Goal: Find specific page/section: Find specific page/section

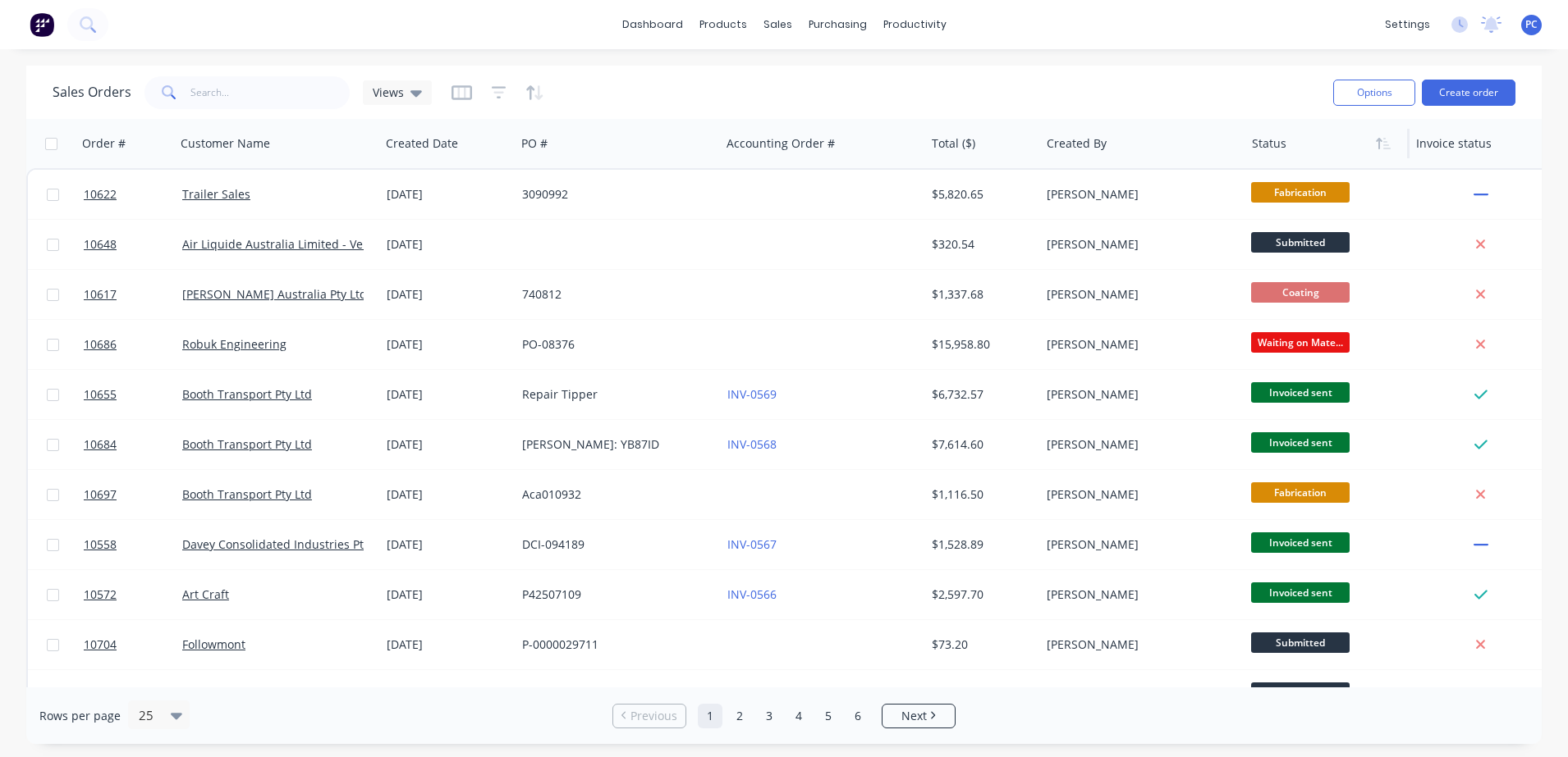
click at [1264, 146] on div at bounding box center [1323, 143] width 143 height 33
click at [1380, 150] on button "button" at bounding box center [1382, 143] width 24 height 24
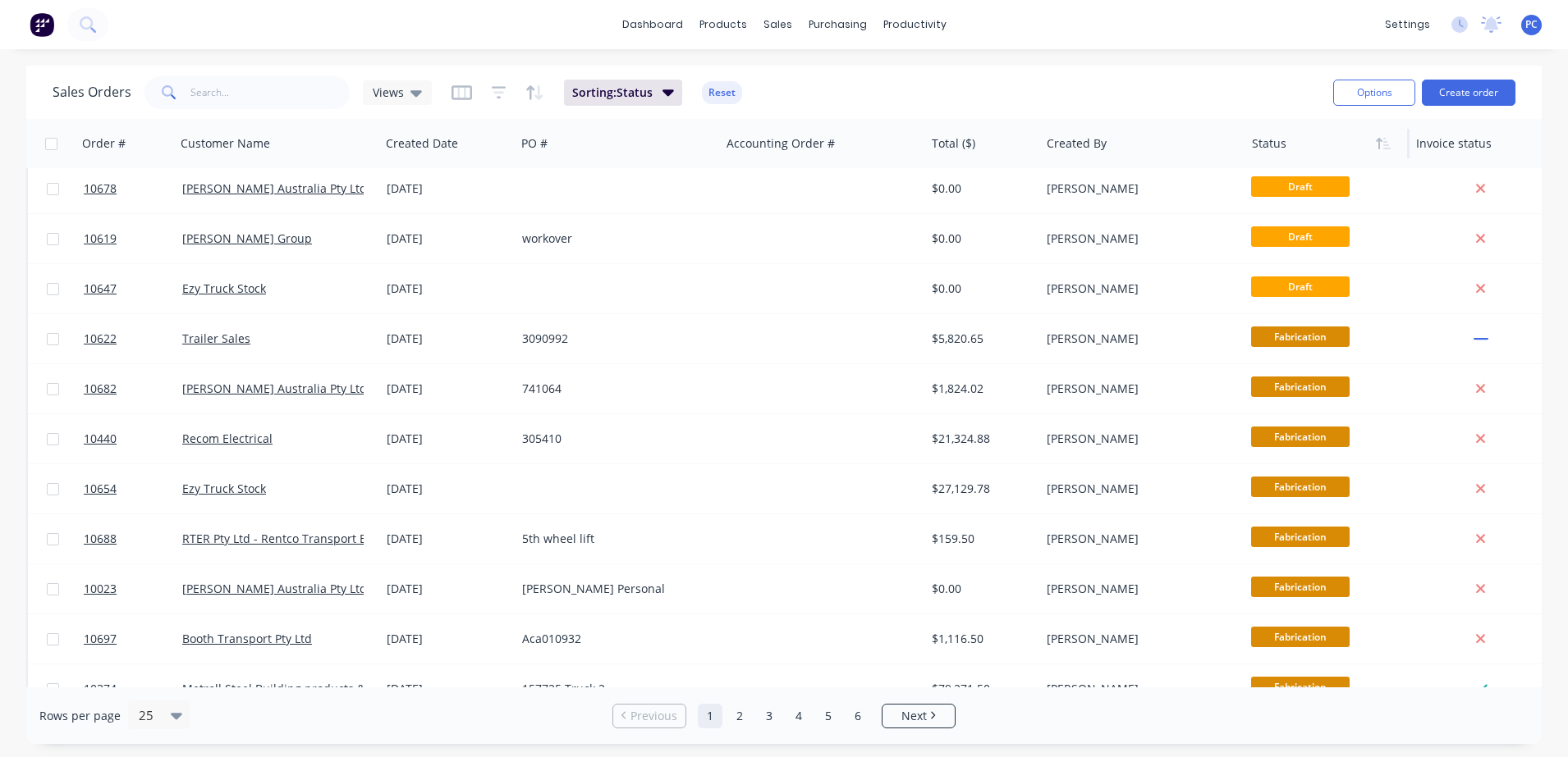
scroll to position [740, 0]
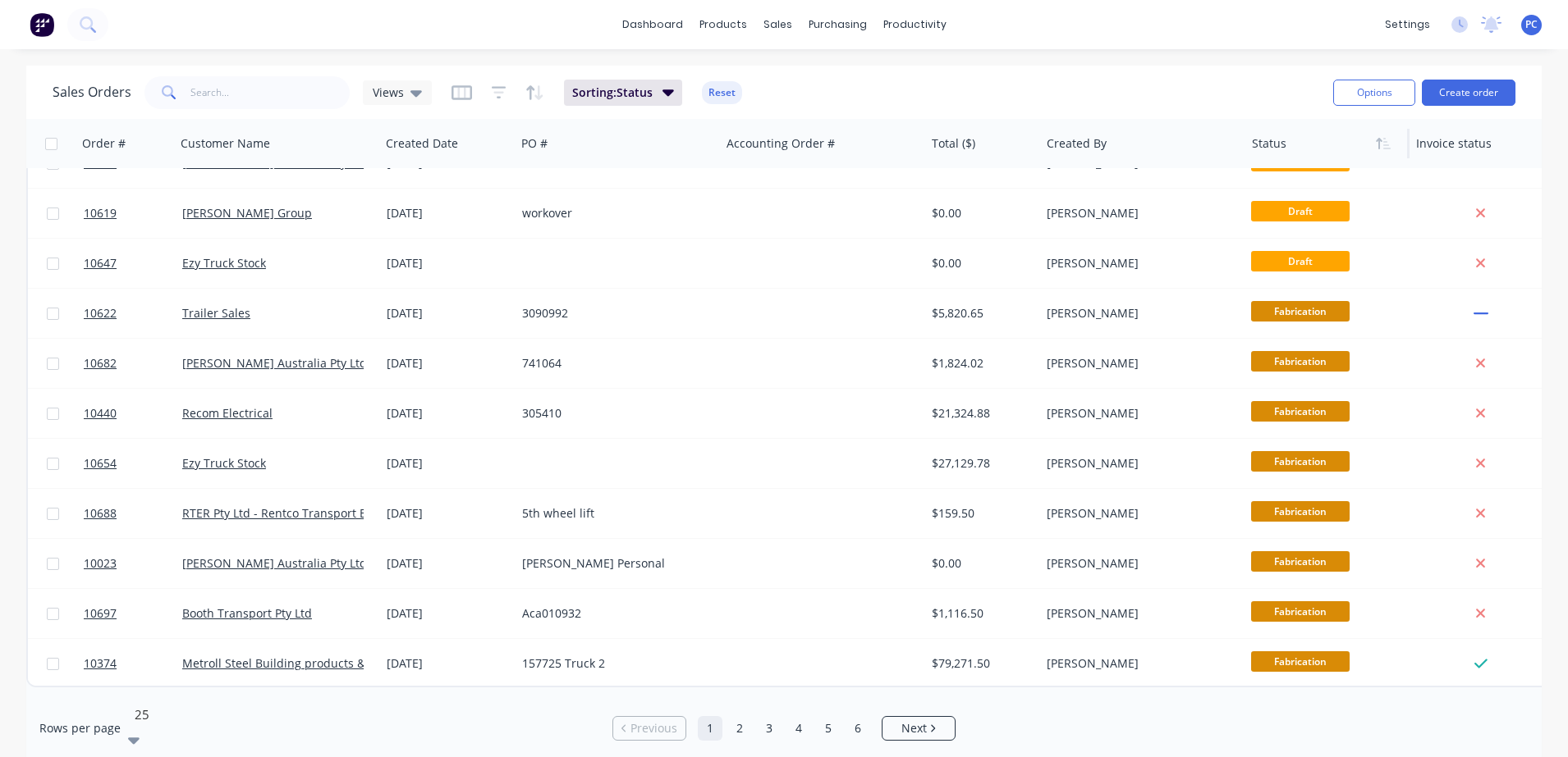
click at [140, 738] on icon at bounding box center [133, 741] width 12 height 6
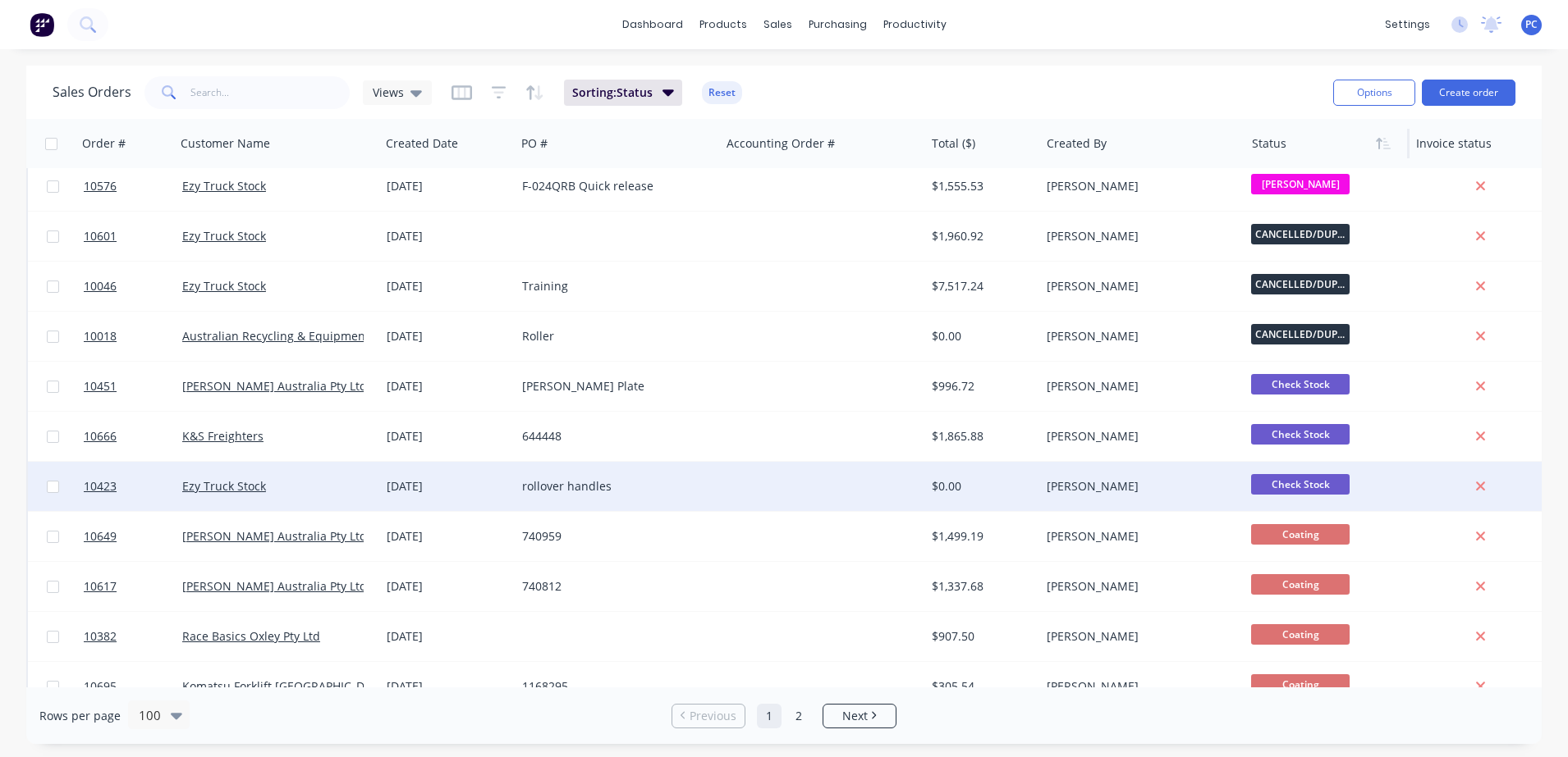
scroll to position [0, 0]
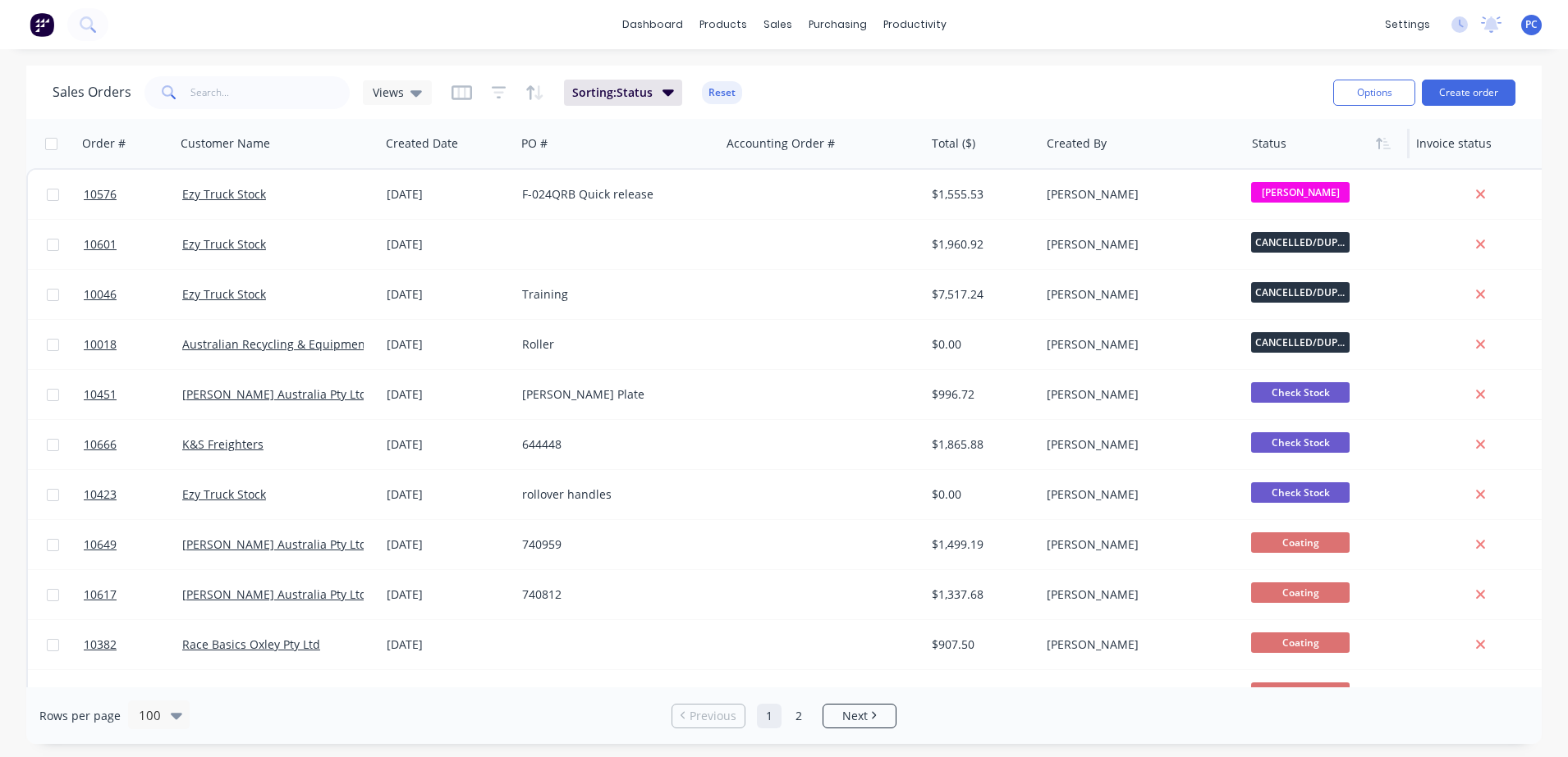
click at [1546, 161] on div "Sales Orders Views Sorting: Status Reset Options Create order Order # Customer …" at bounding box center [784, 404] width 1568 height 678
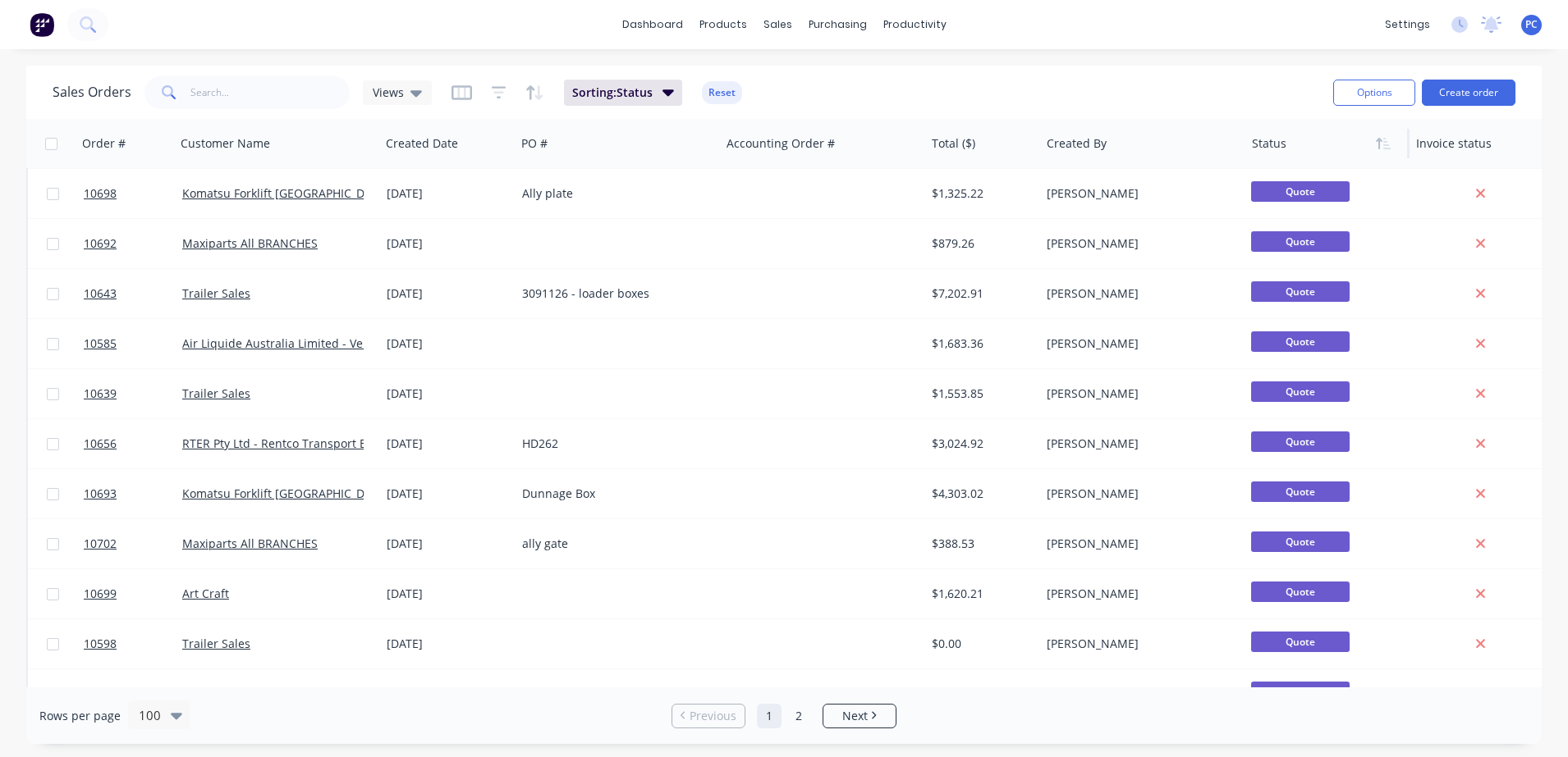
scroll to position [4494, 0]
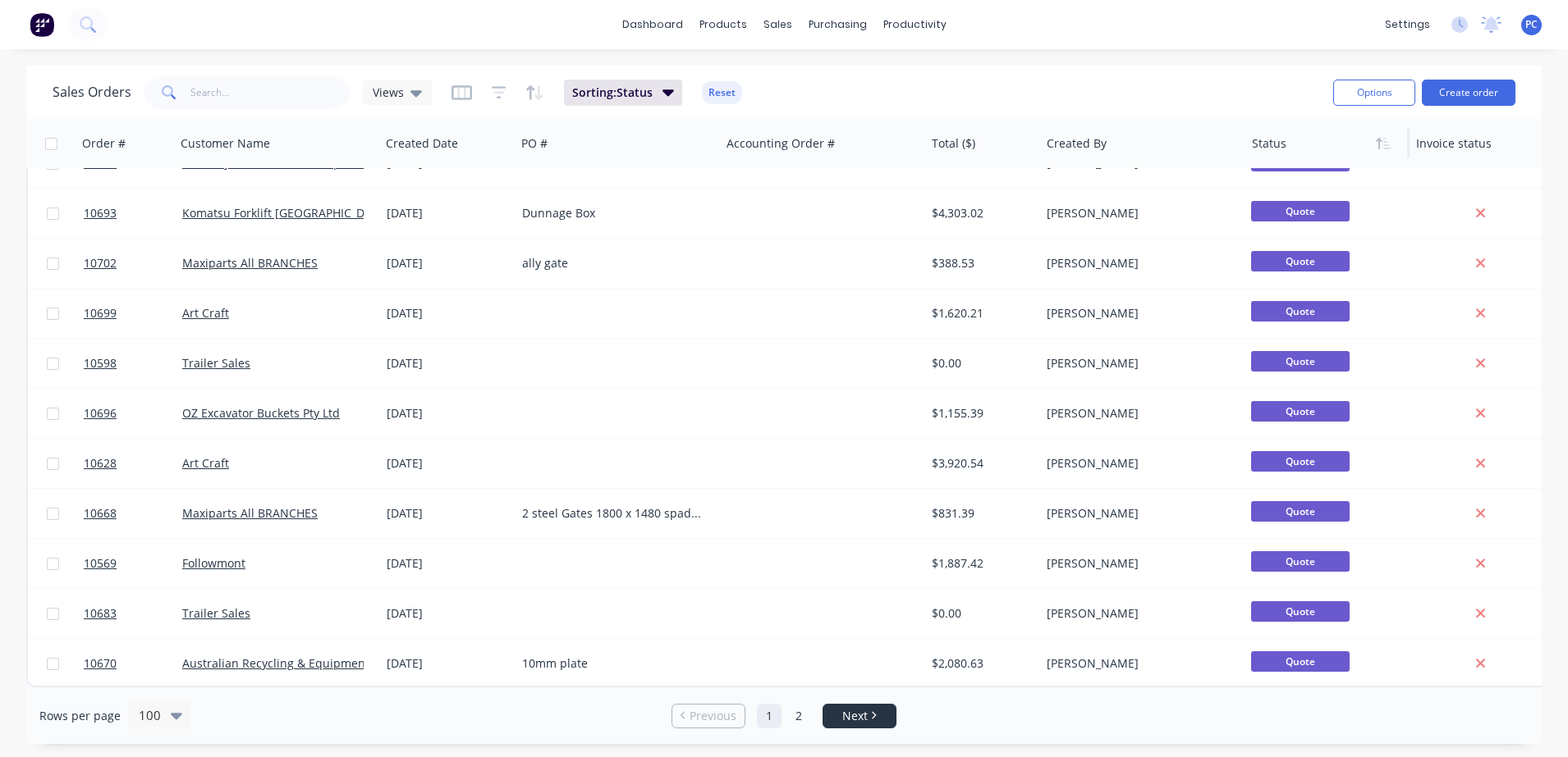
click at [859, 712] on span "Next" at bounding box center [855, 716] width 25 height 16
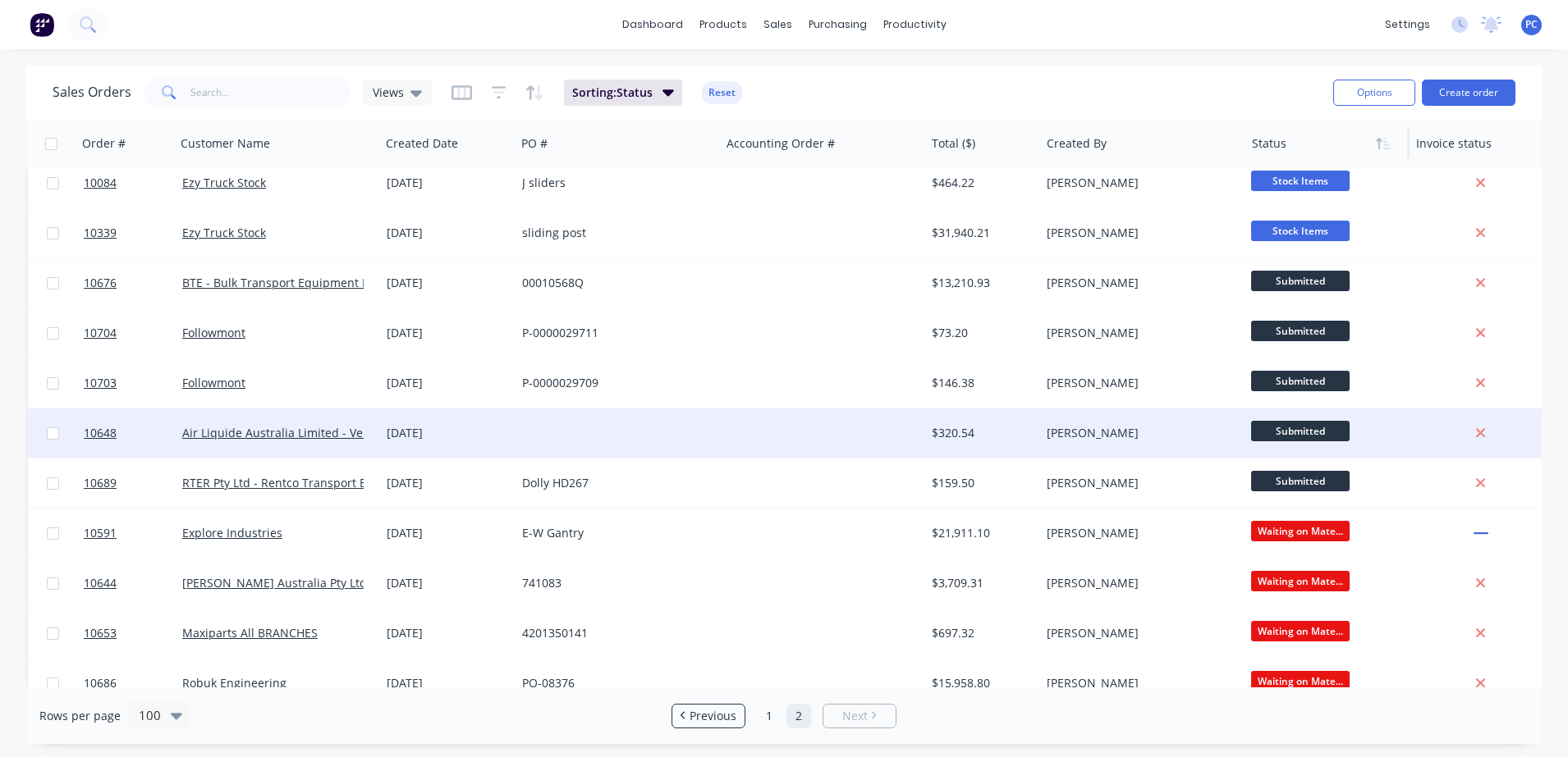
scroll to position [664, 0]
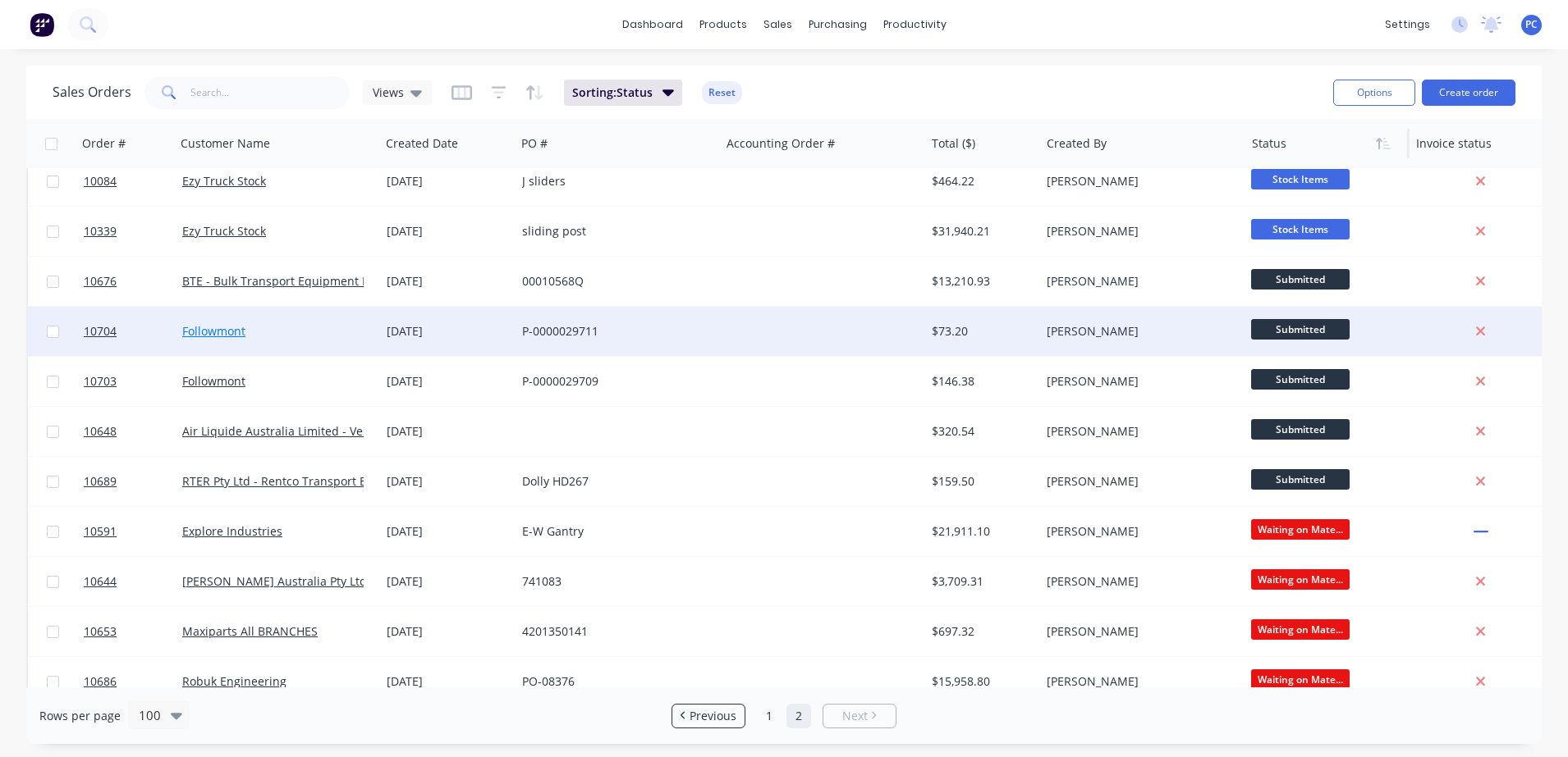
click at [239, 328] on link "Followmont" at bounding box center [214, 331] width 63 height 15
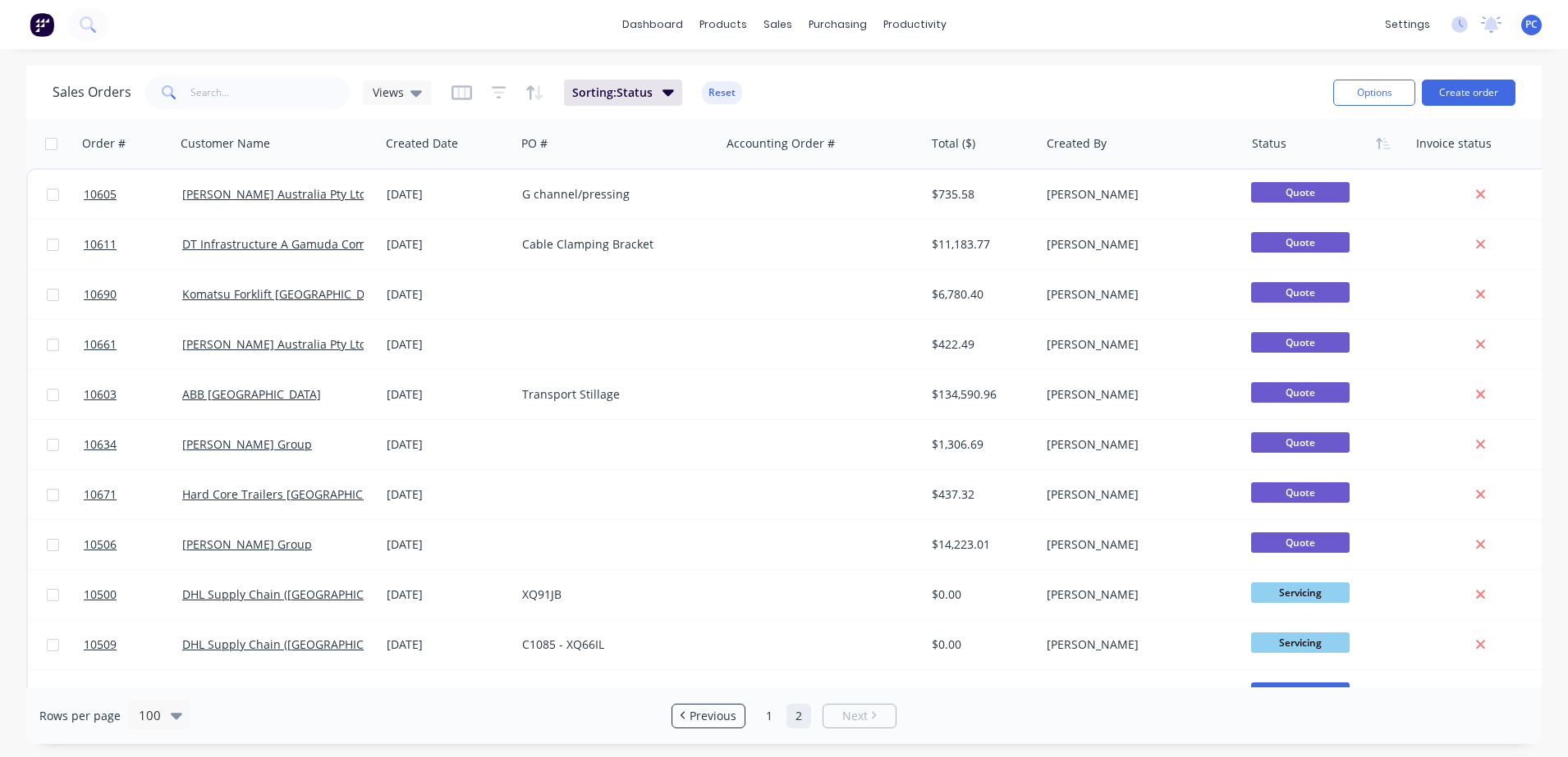
click at [1544, 228] on div "Sales Orders Views Sorting: Status Reset Options Create order Order # Customer …" at bounding box center [784, 404] width 1568 height 678
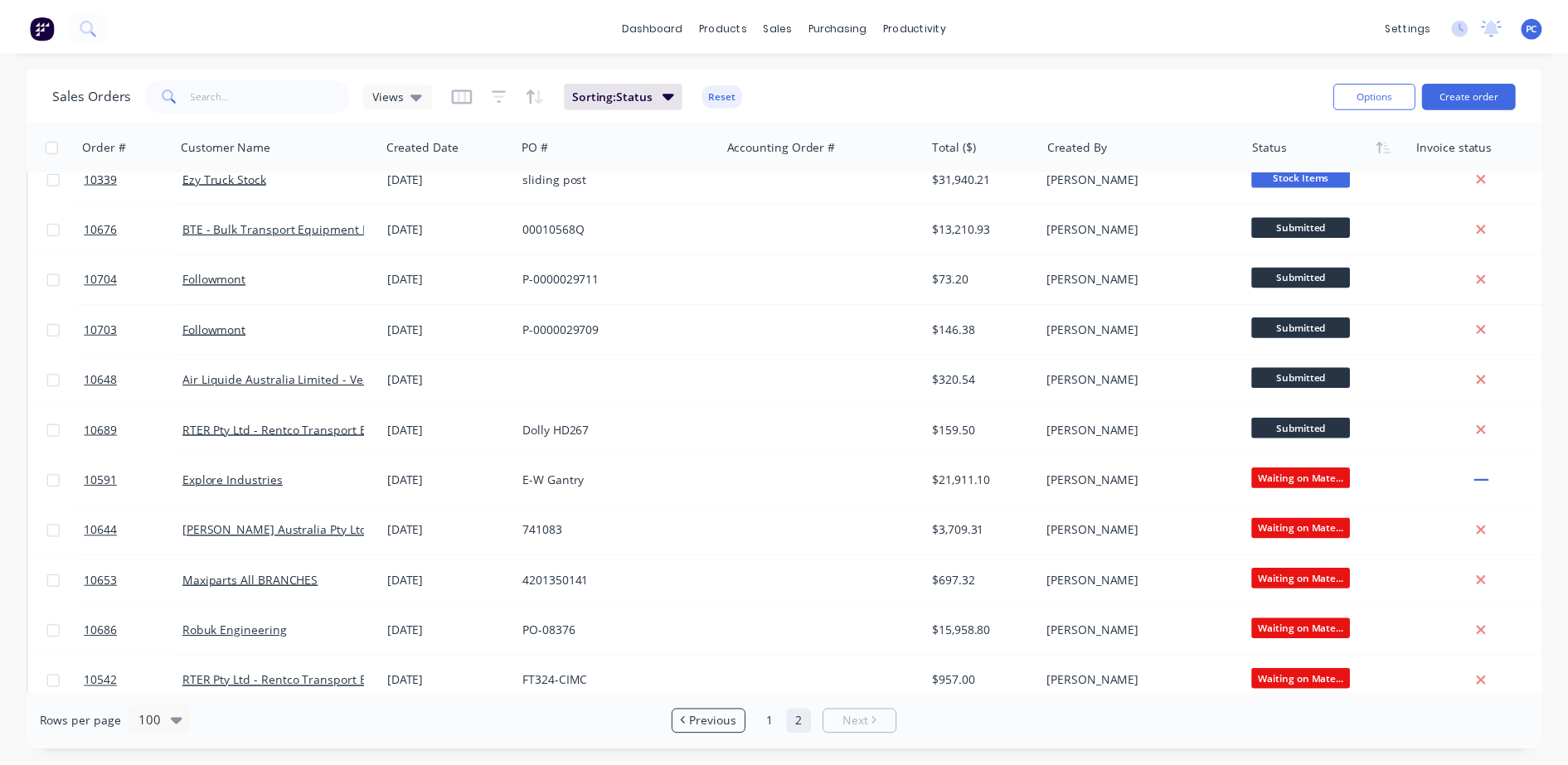
scroll to position [733, 0]
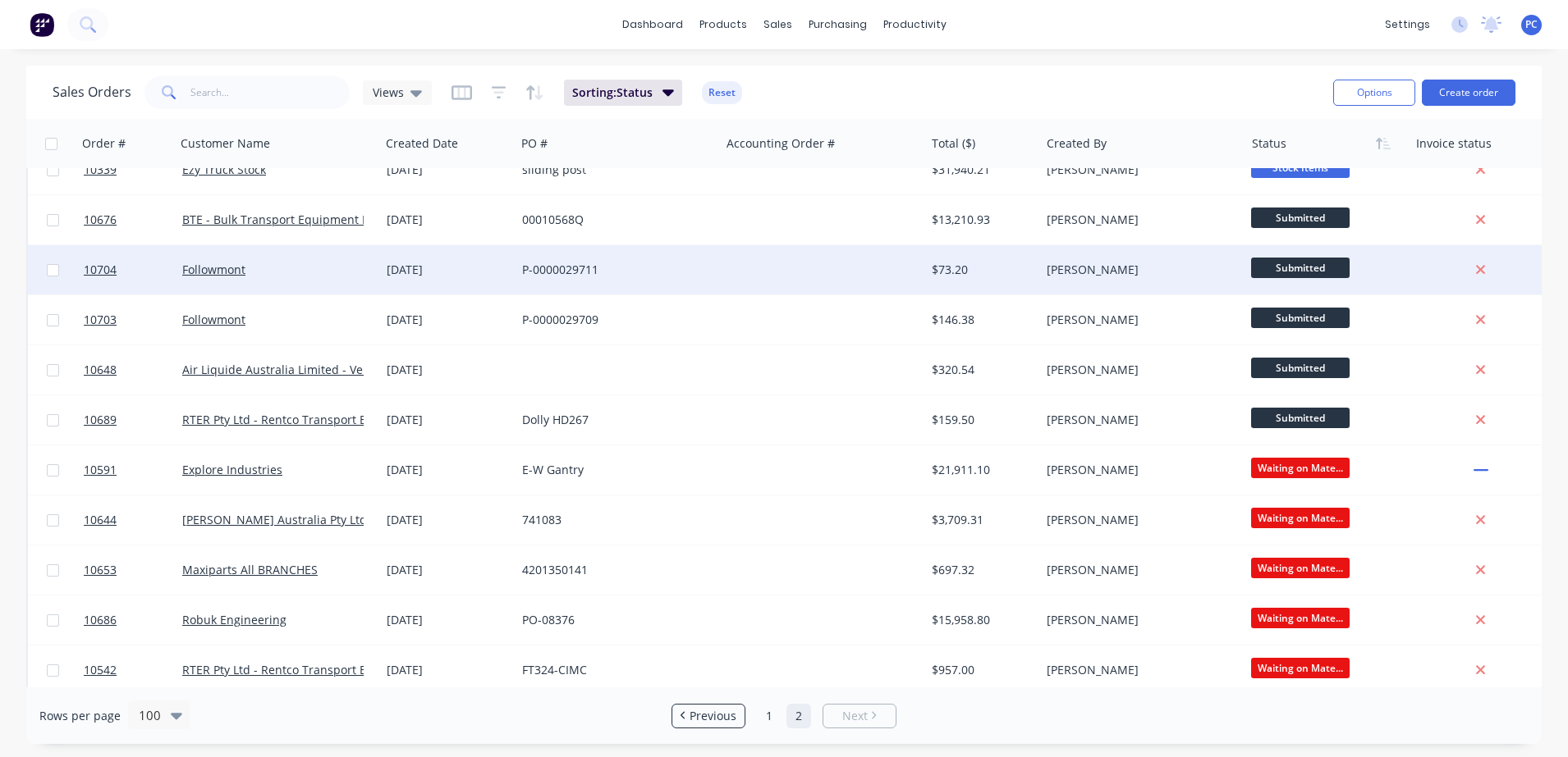
click at [206, 280] on div "Followmont" at bounding box center [278, 270] width 204 height 49
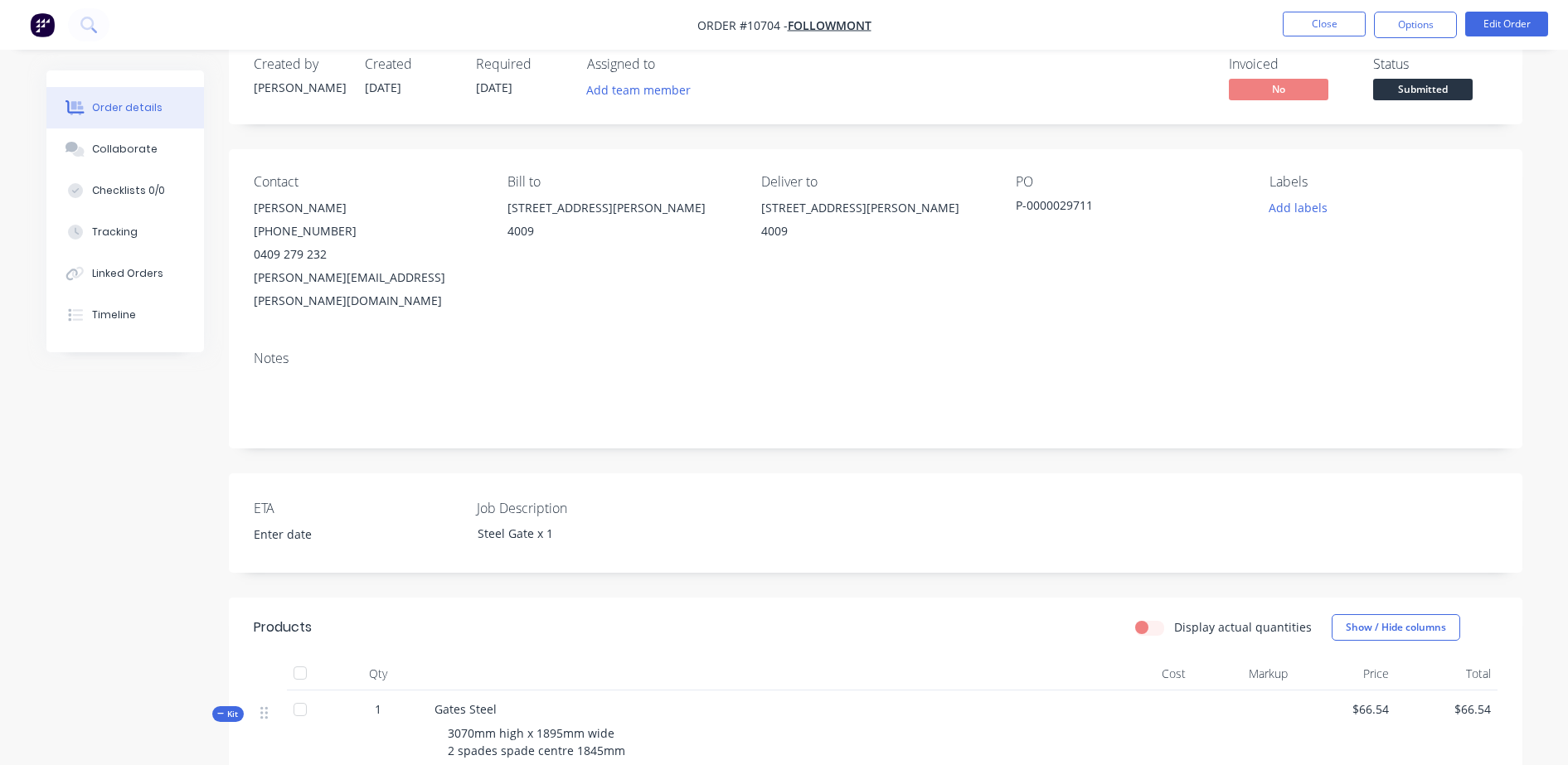
scroll to position [29, 0]
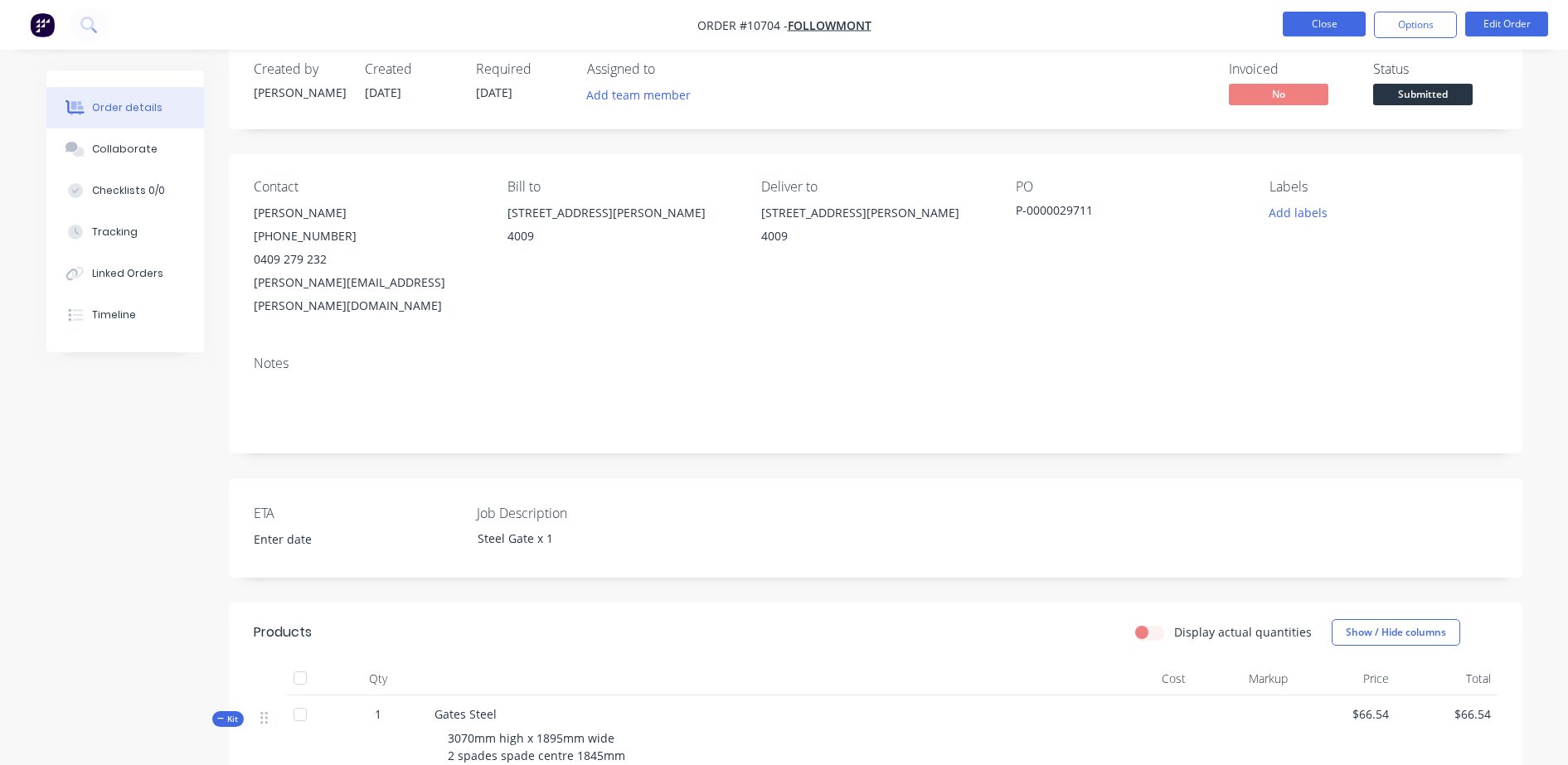
click at [1325, 35] on button "Close" at bounding box center [1324, 24] width 82 height 25
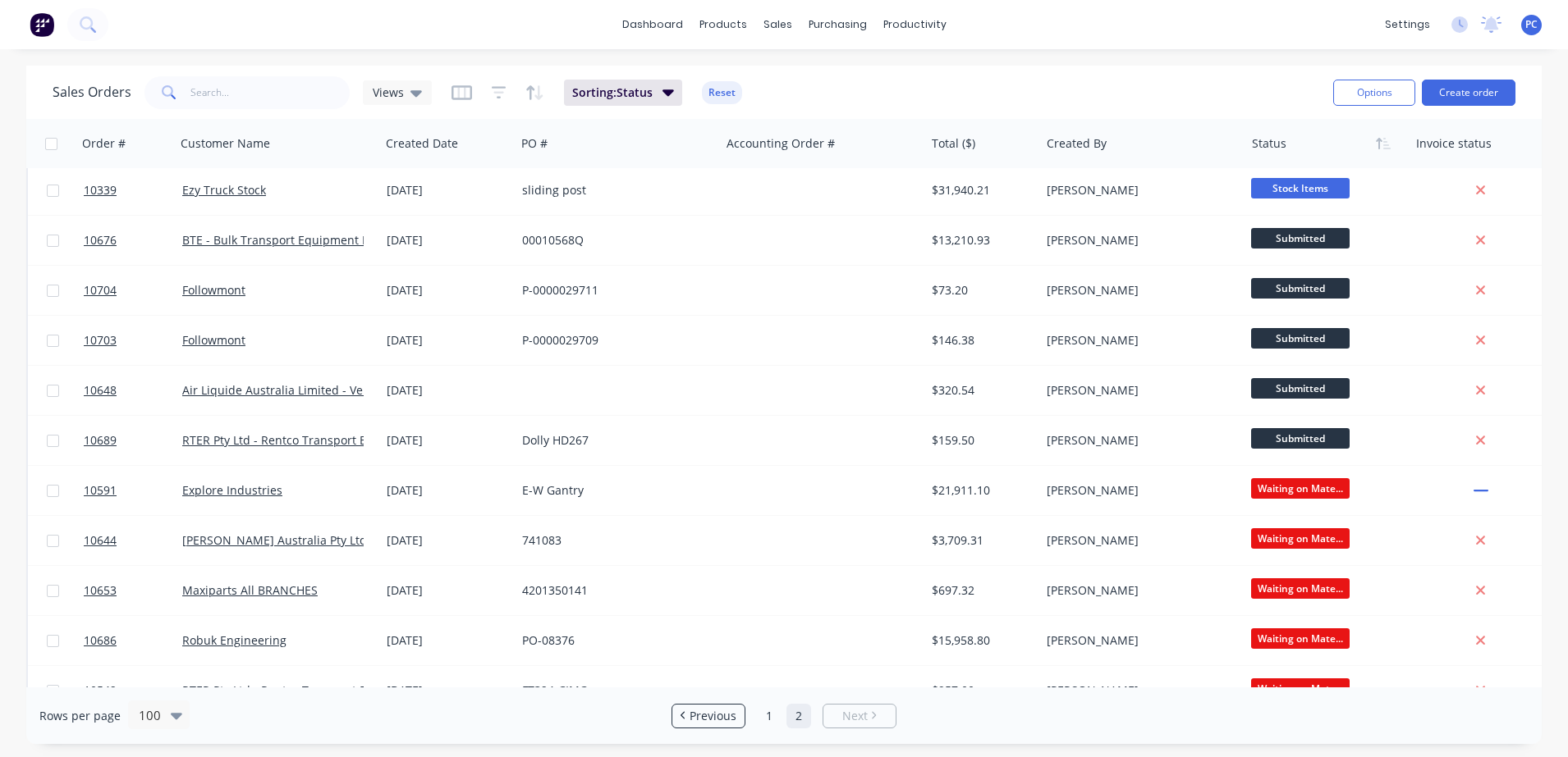
scroll to position [711, 0]
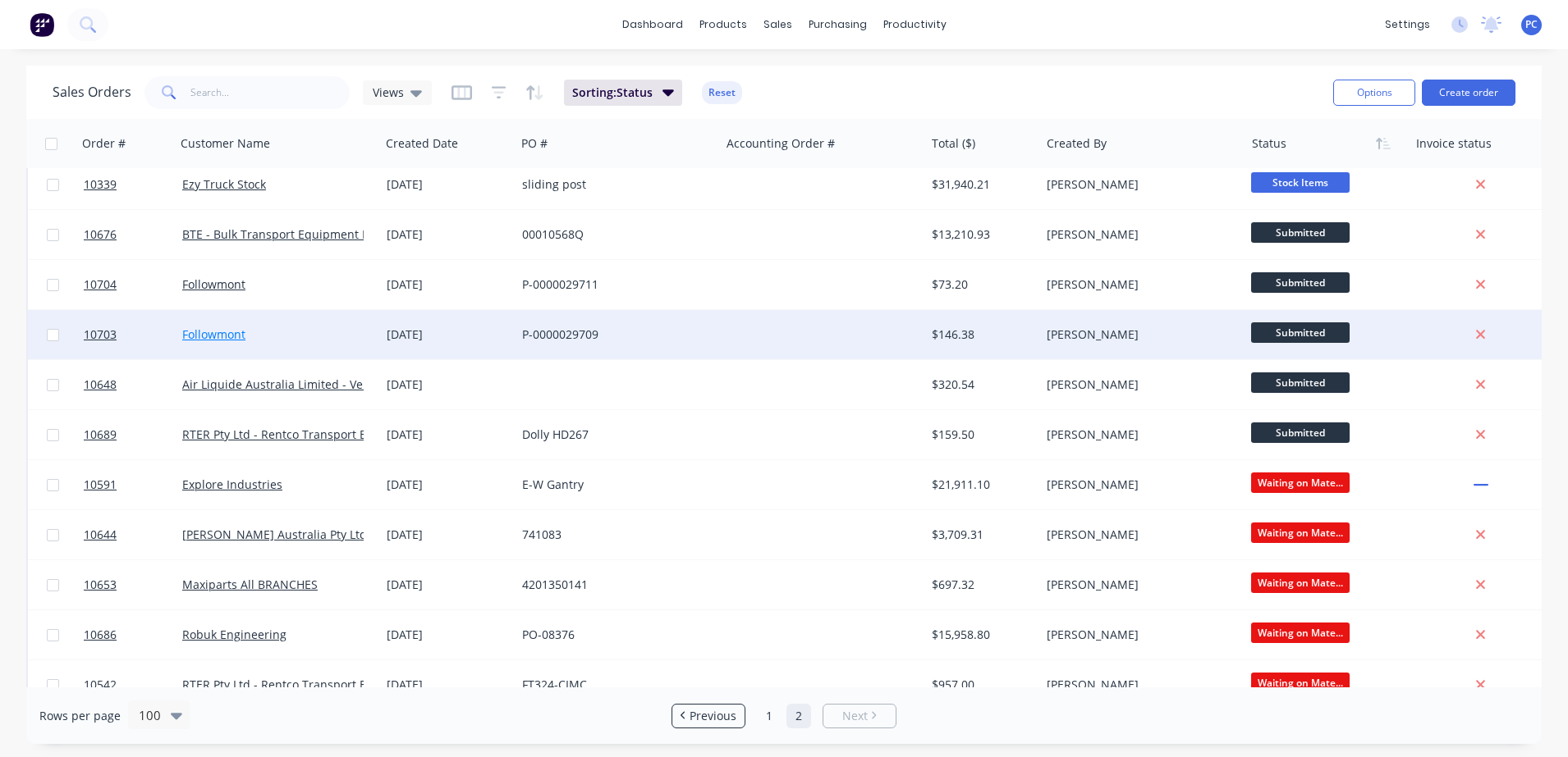
click at [239, 330] on link "Followmont" at bounding box center [214, 334] width 63 height 15
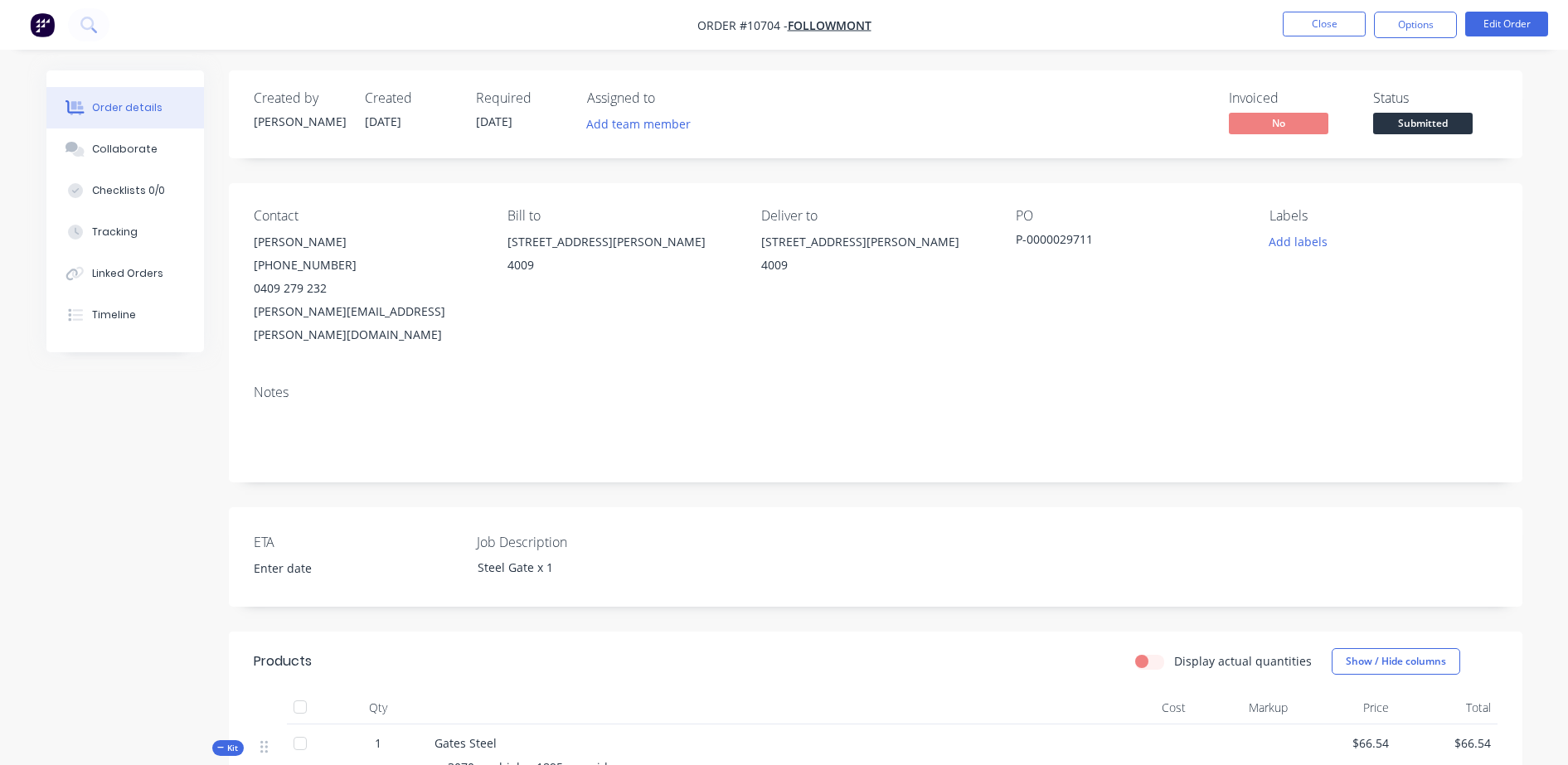
click at [1320, 39] on nav "Order #10704 - Followmont Close Options Edit Order" at bounding box center [784, 25] width 1568 height 49
click at [1312, 15] on button "Close" at bounding box center [1324, 24] width 82 height 25
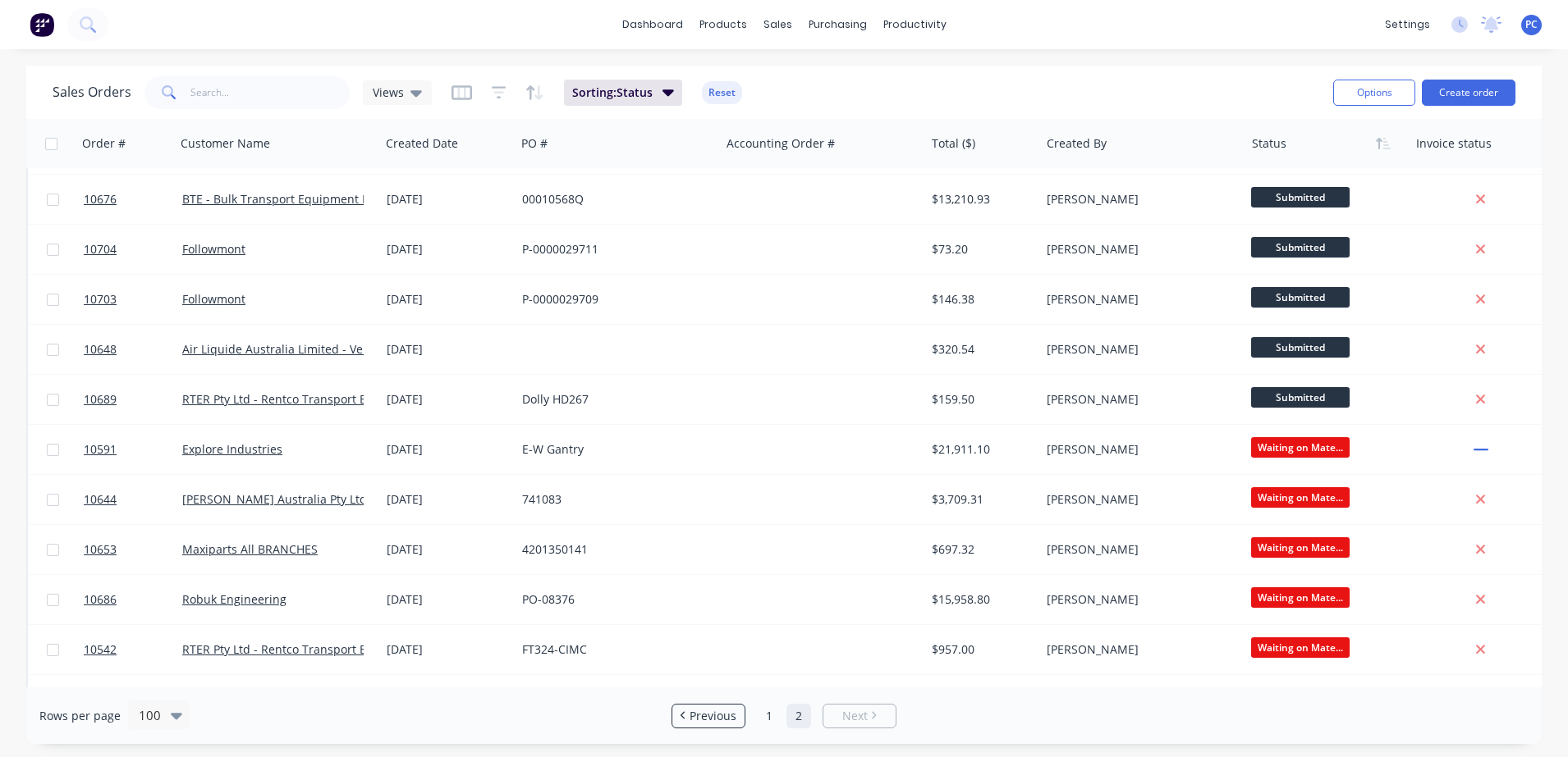
scroll to position [840, 0]
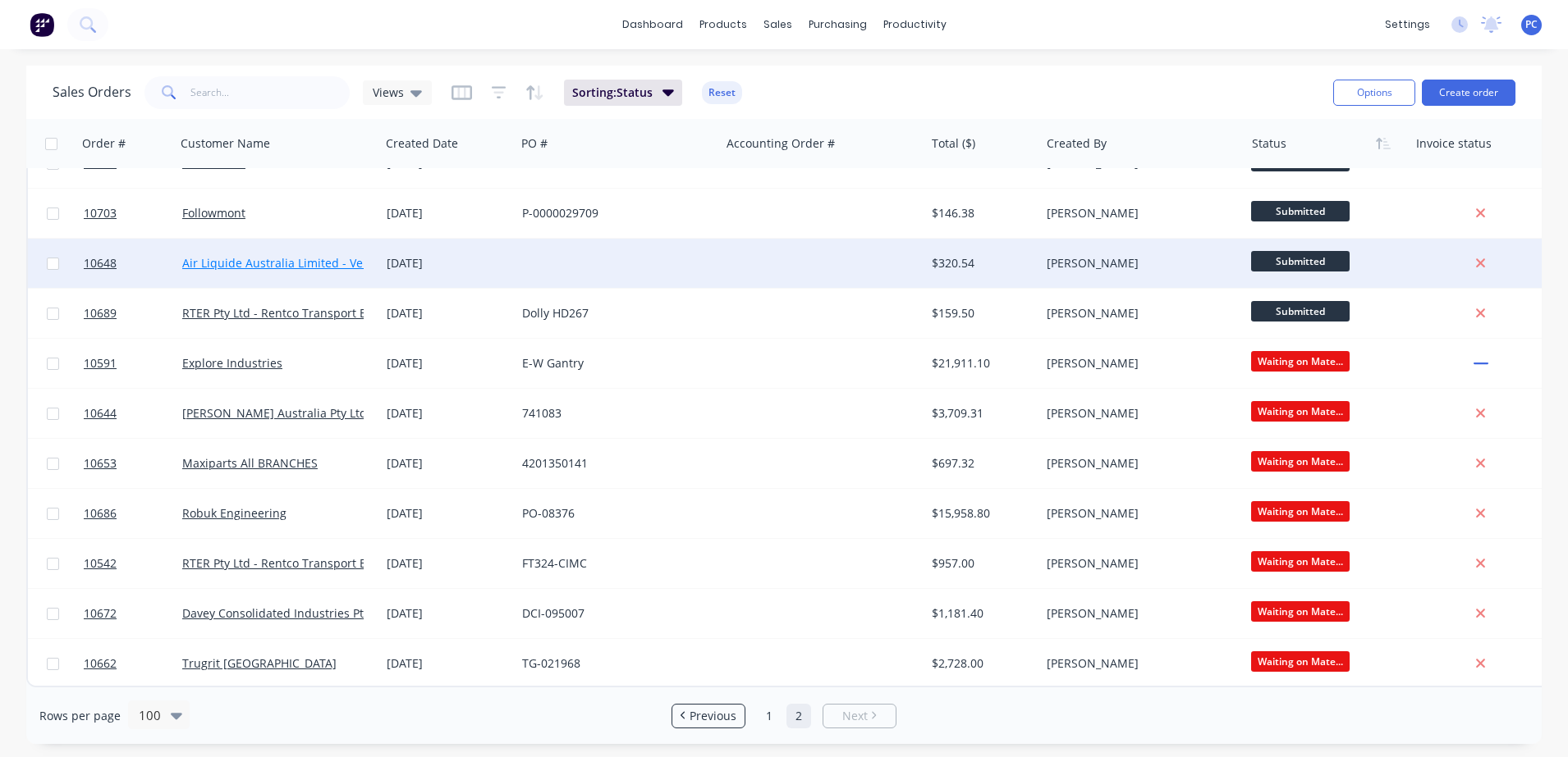
click at [333, 256] on link "Air Liquide Australia Limited - Vendor: AU_457348" at bounding box center [318, 262] width 273 height 15
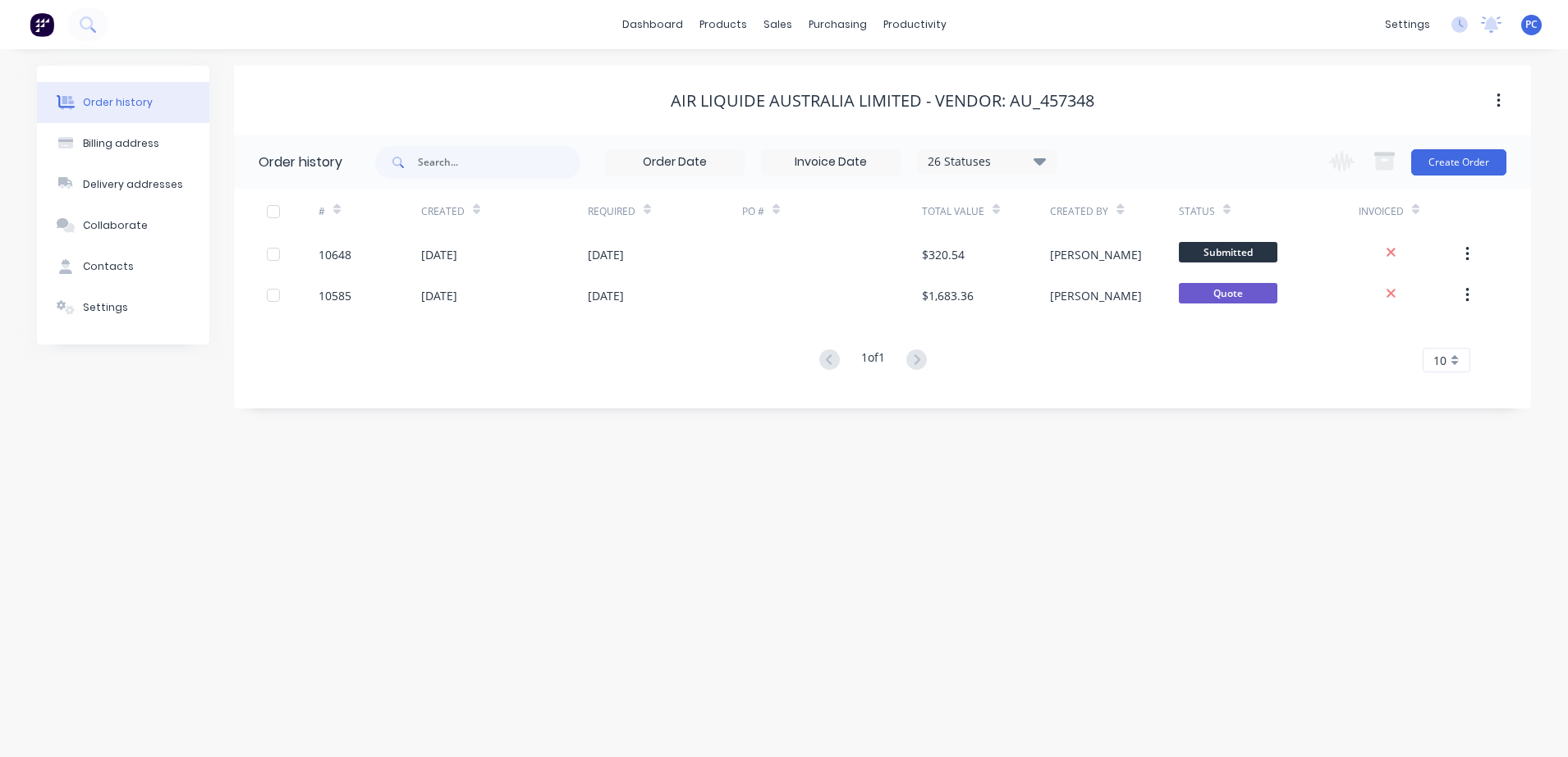
click at [333, 256] on div "10648" at bounding box center [335, 254] width 33 height 17
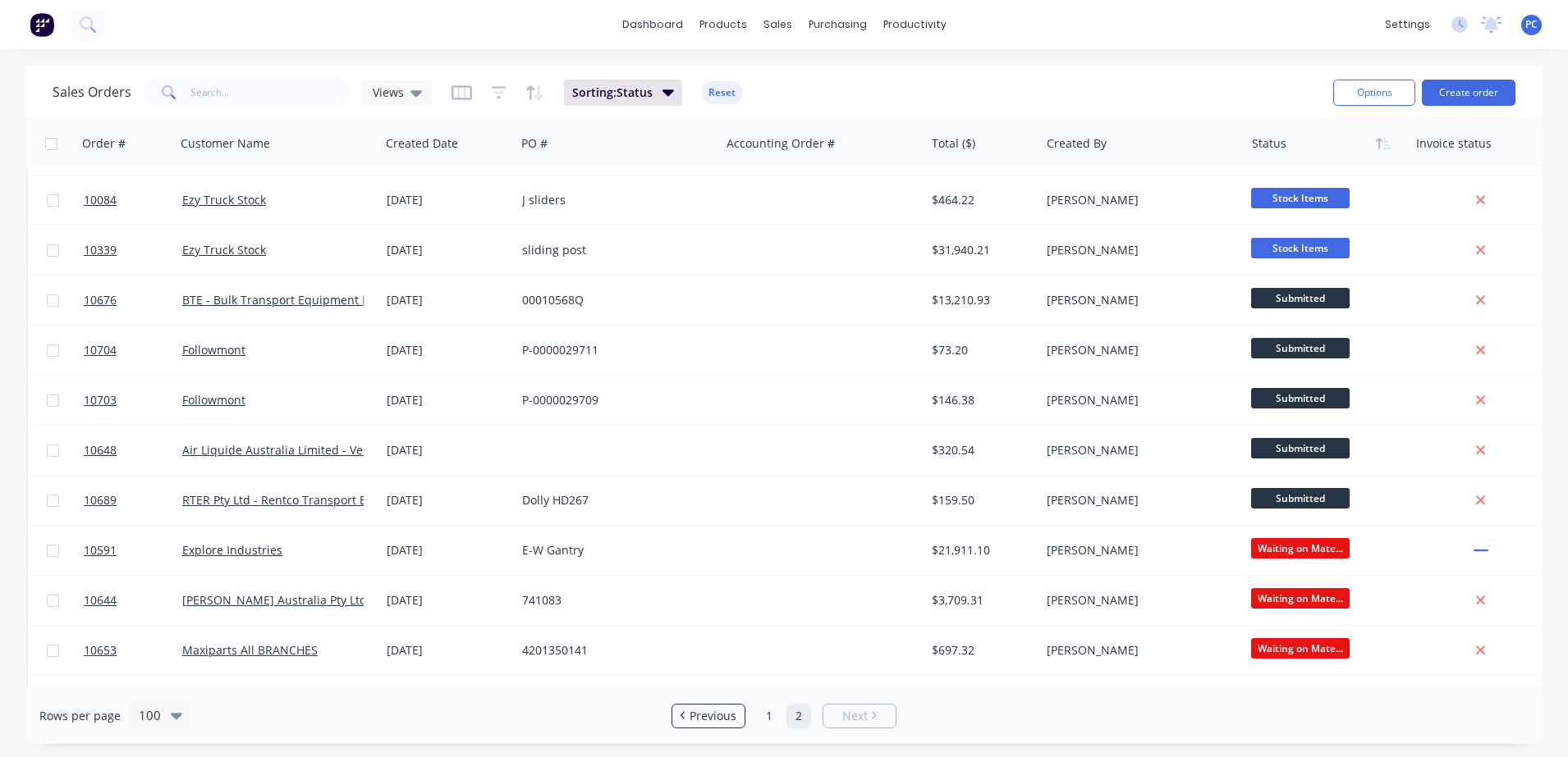
scroll to position [658, 0]
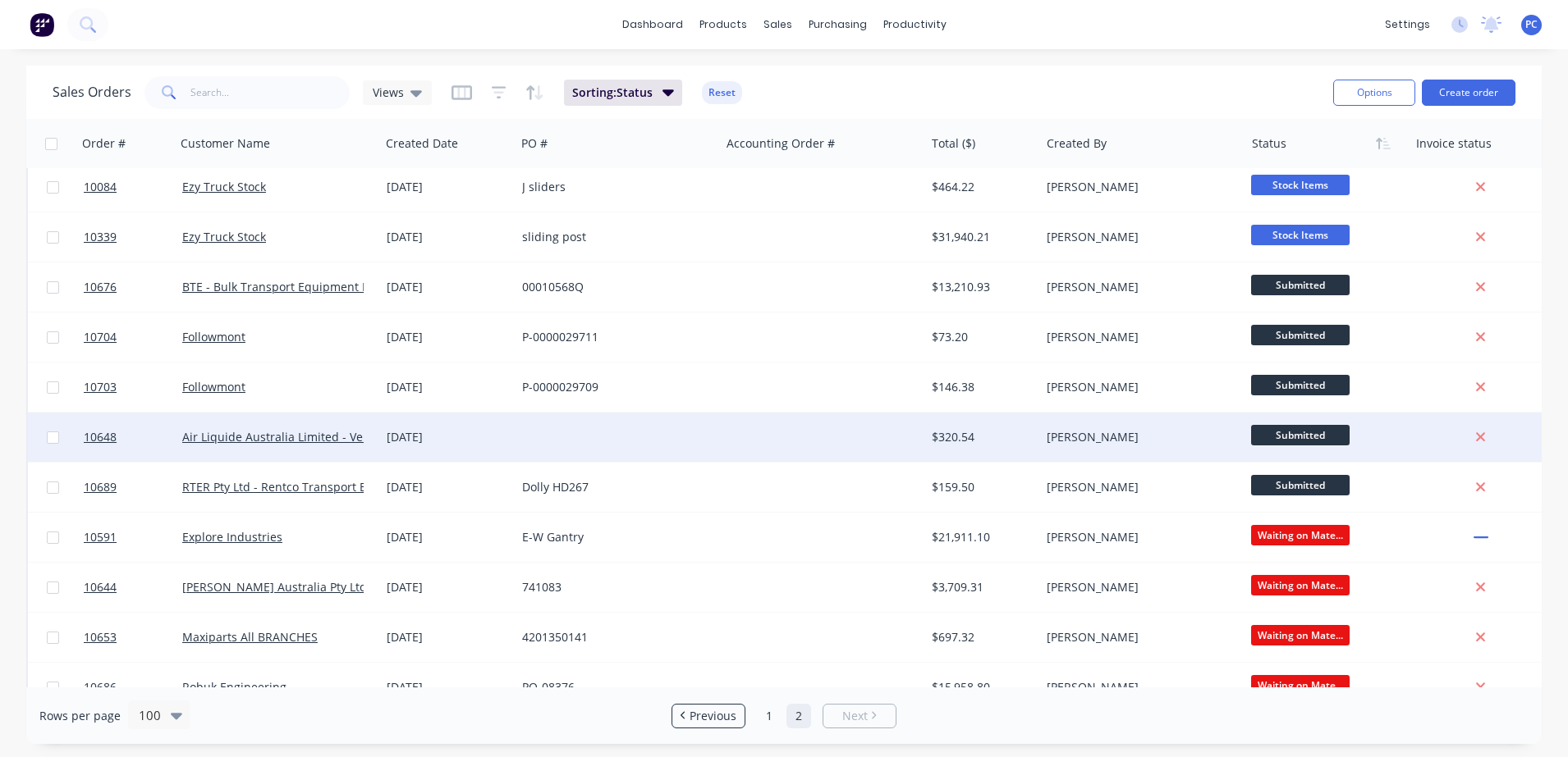
click at [548, 436] on div at bounding box center [617, 437] width 204 height 49
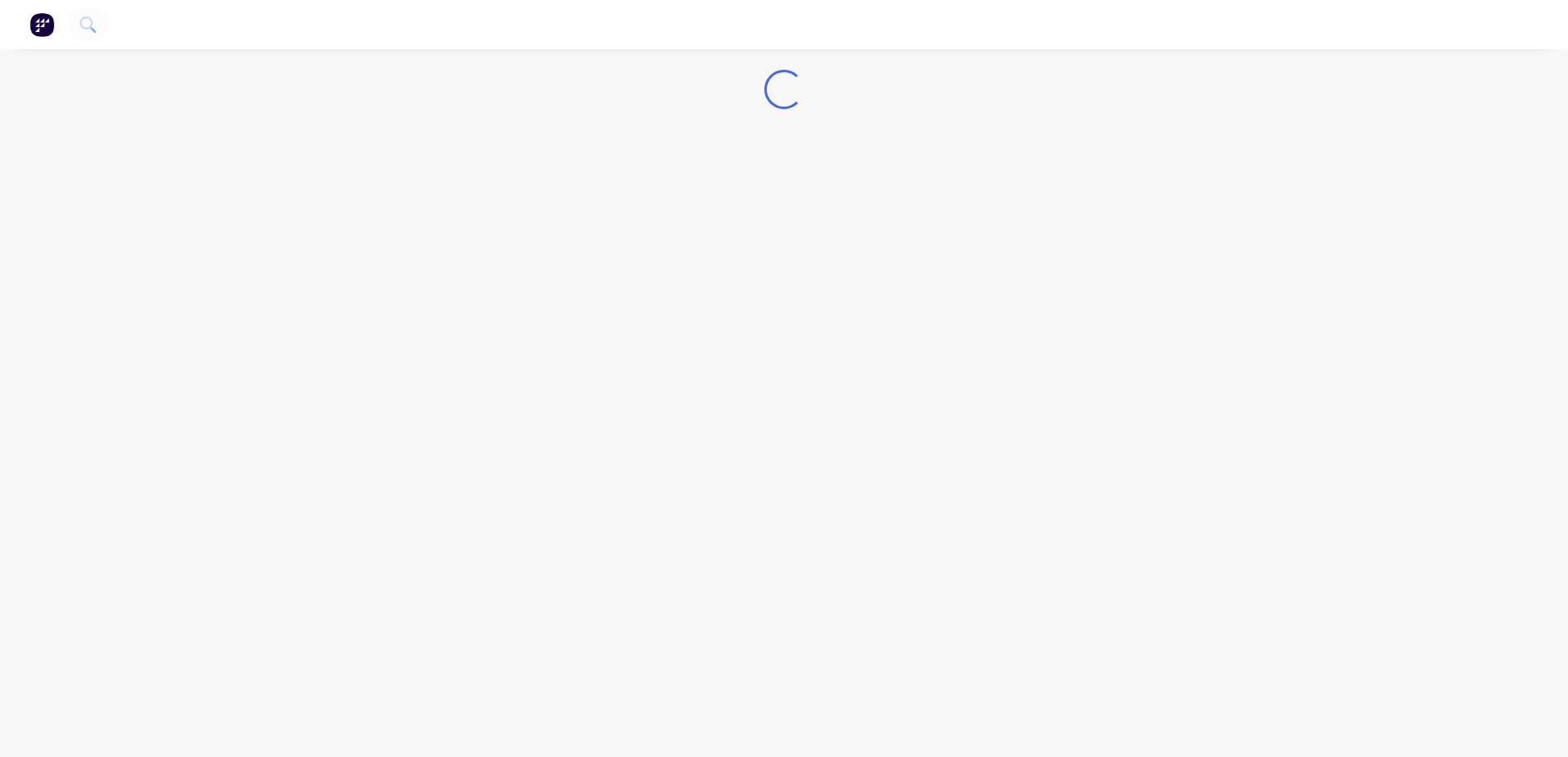
click at [548, 436] on div "Loading..." at bounding box center [784, 378] width 1568 height 757
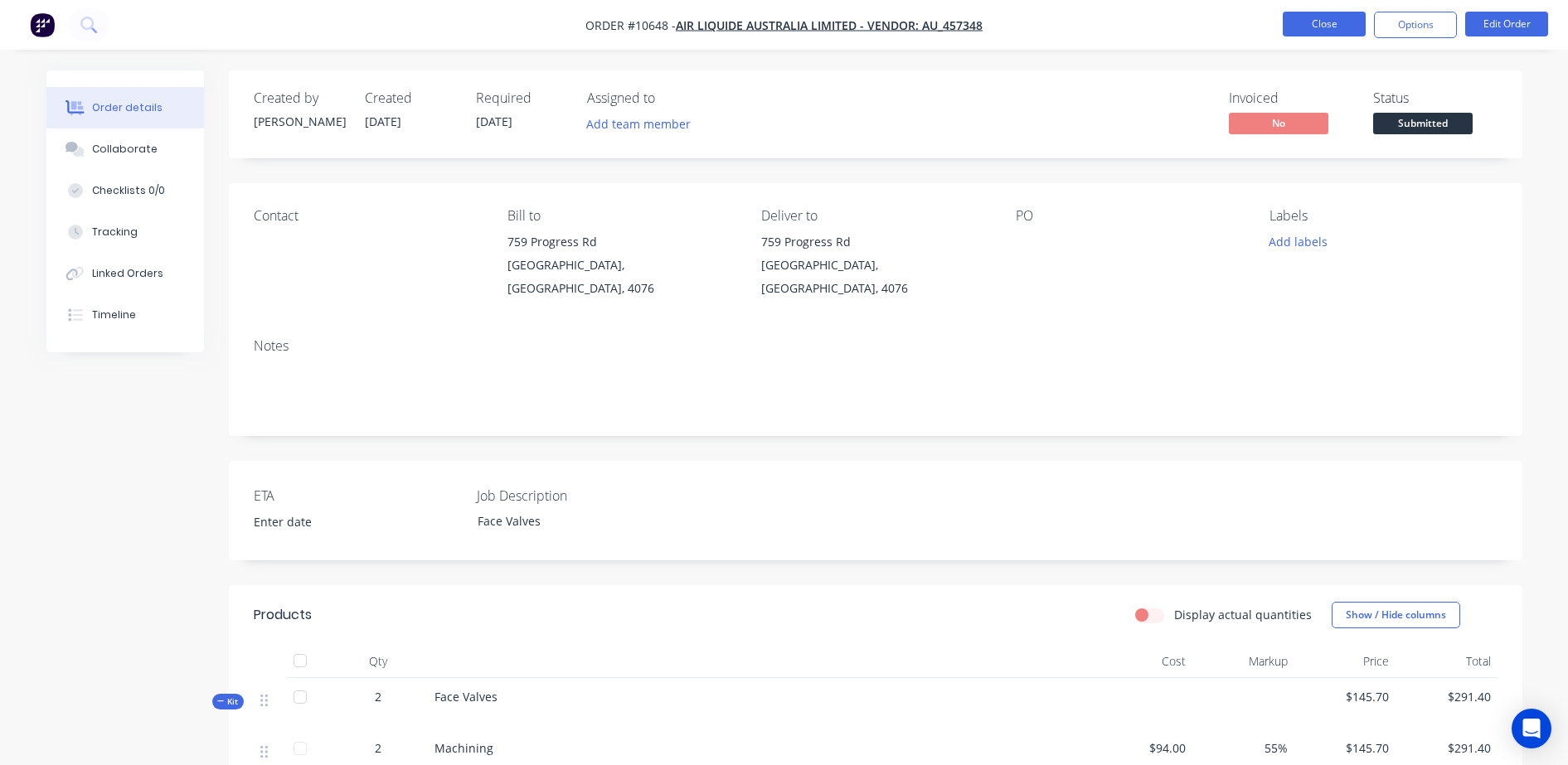
click at [1344, 27] on button "Close" at bounding box center [1324, 24] width 82 height 25
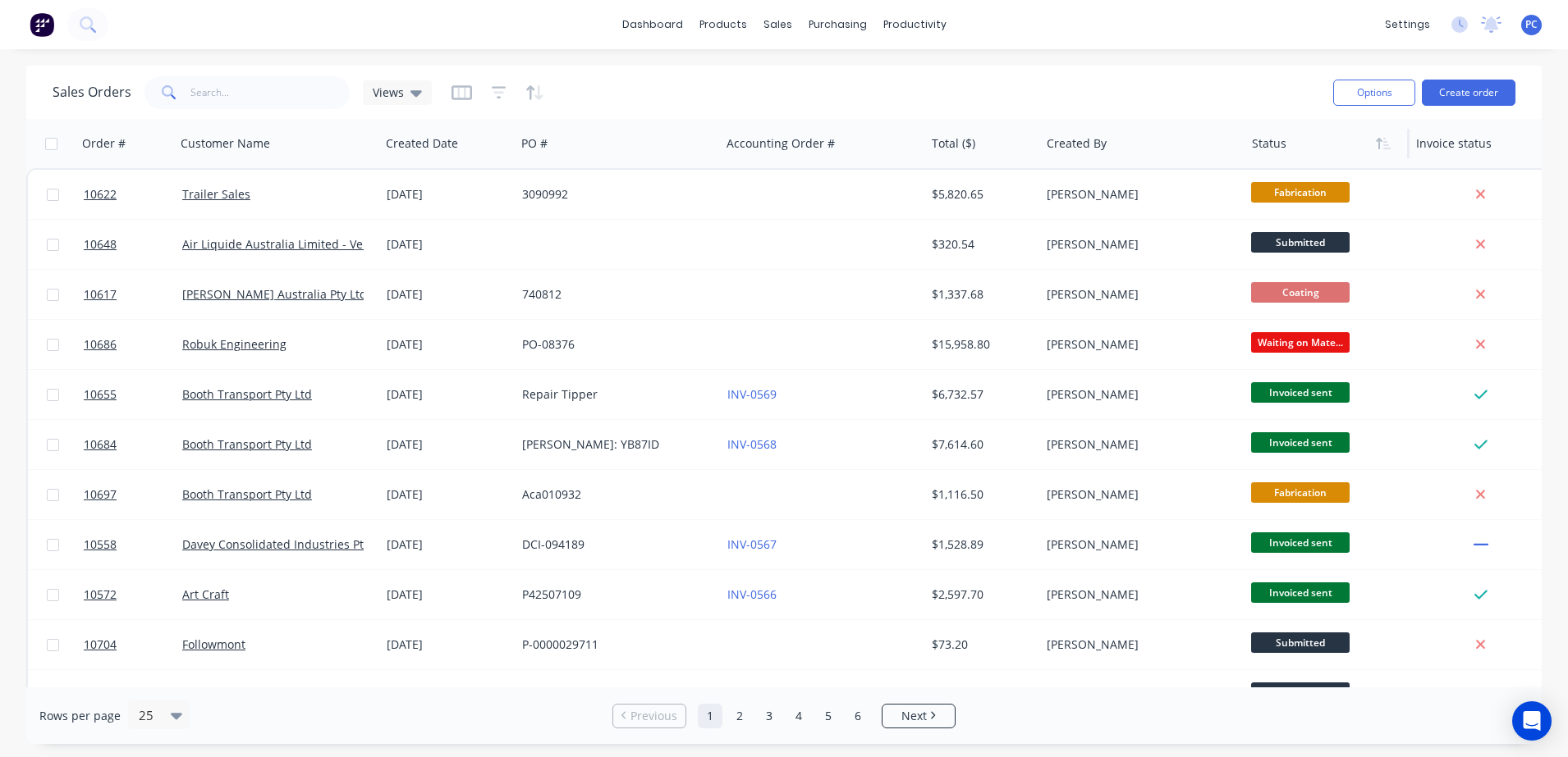
click at [1260, 138] on div at bounding box center [1323, 143] width 143 height 33
click at [1386, 143] on icon "button" at bounding box center [1387, 143] width 7 height 12
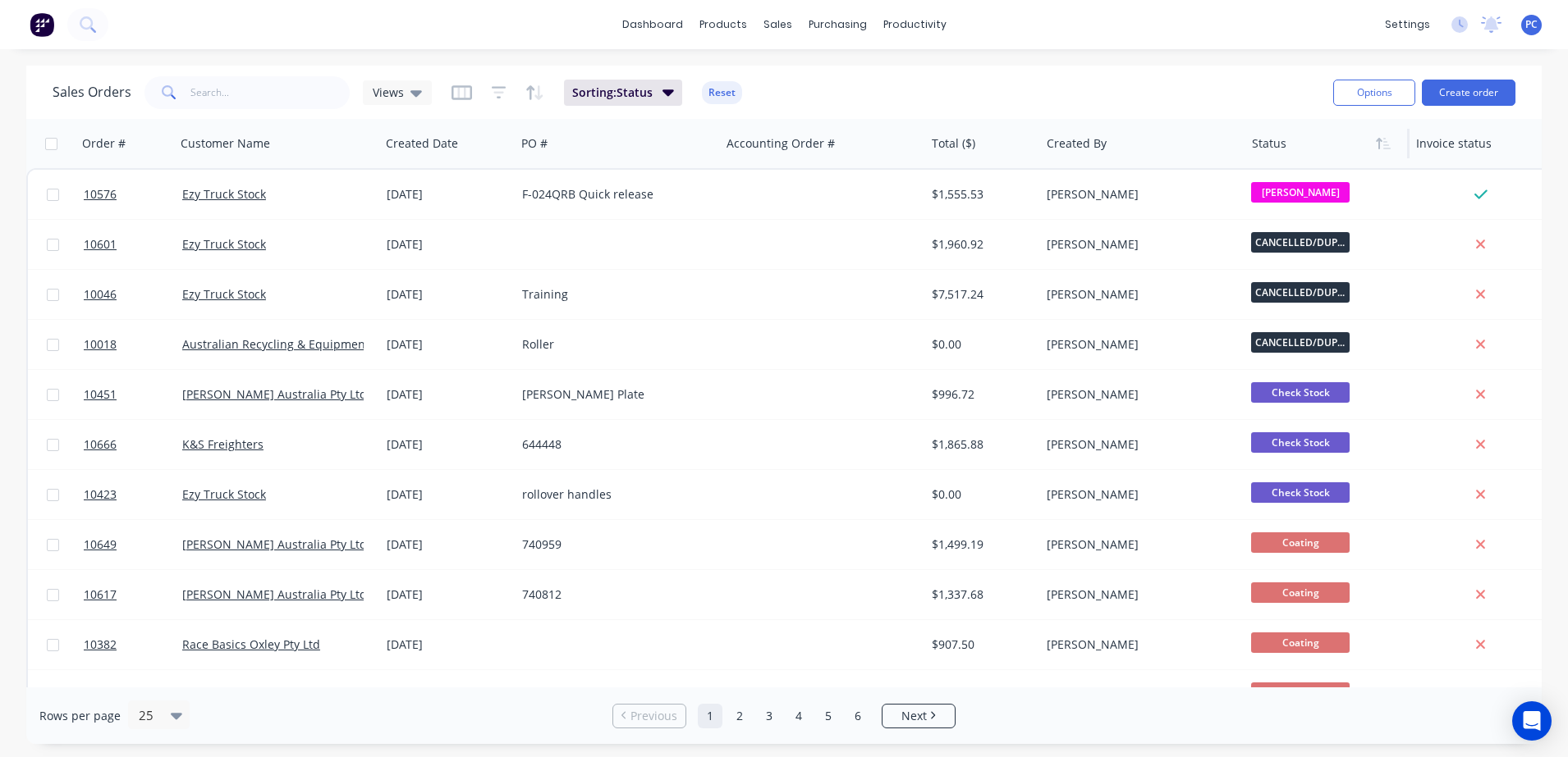
drag, startPoint x: 1542, startPoint y: 199, endPoint x: 1570, endPoint y: 386, distance: 189.1
click at [1567, 386] on html "dashboard products sales purchasing productivity dashboard products Product Cat…" at bounding box center [784, 378] width 1568 height 757
click at [157, 707] on div at bounding box center [151, 715] width 29 height 20
click at [160, 671] on div "100" at bounding box center [156, 675] width 62 height 30
click at [876, 723] on li "Next" at bounding box center [859, 715] width 73 height 24
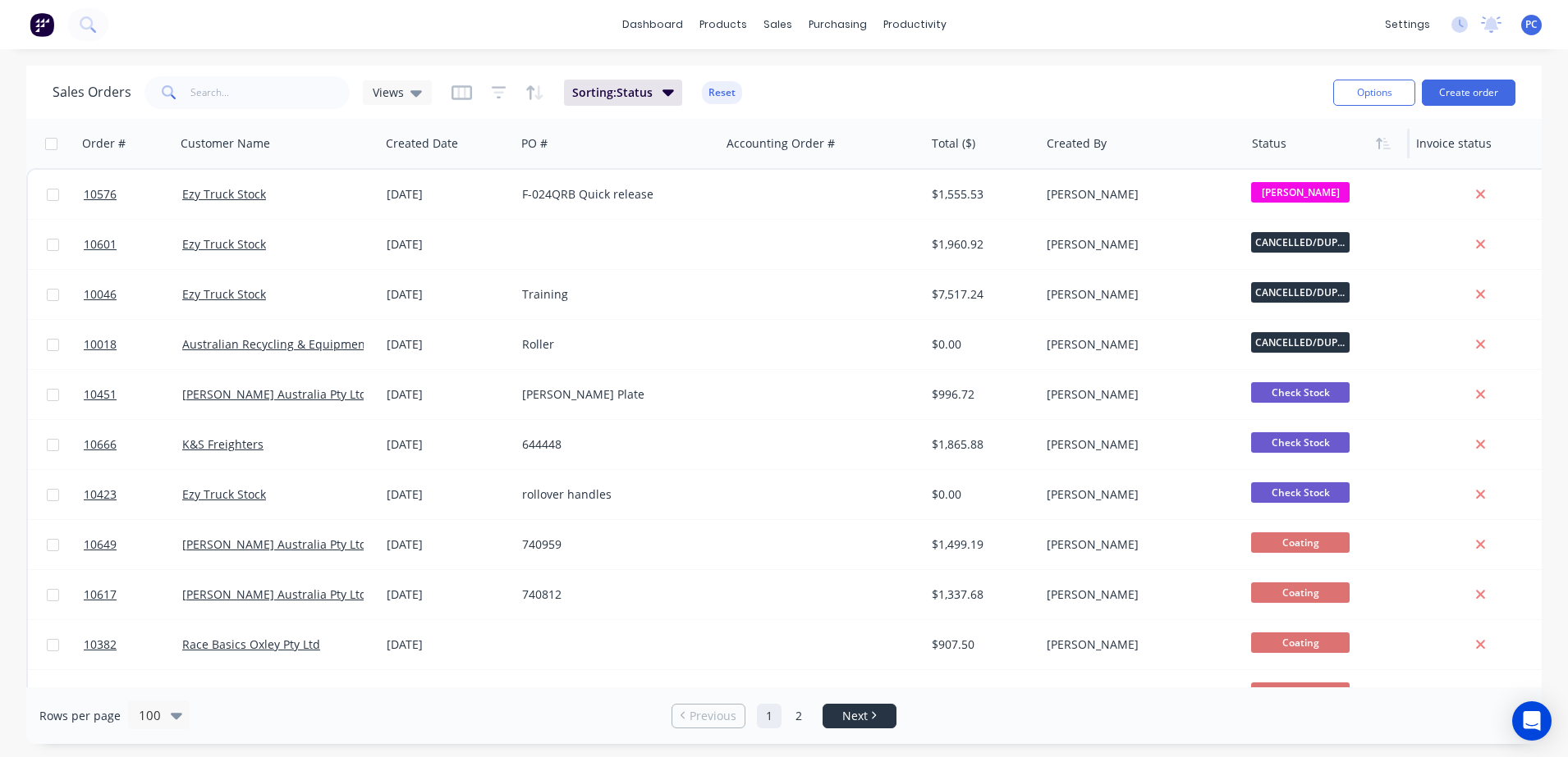
drag, startPoint x: 868, startPoint y: 731, endPoint x: 876, endPoint y: 717, distance: 16.1
click at [876, 717] on div "Rows per page 100 Previous 1 2 Next" at bounding box center [784, 715] width 1515 height 56
click at [876, 717] on icon "Next page" at bounding box center [872, 715] width 5 height 8
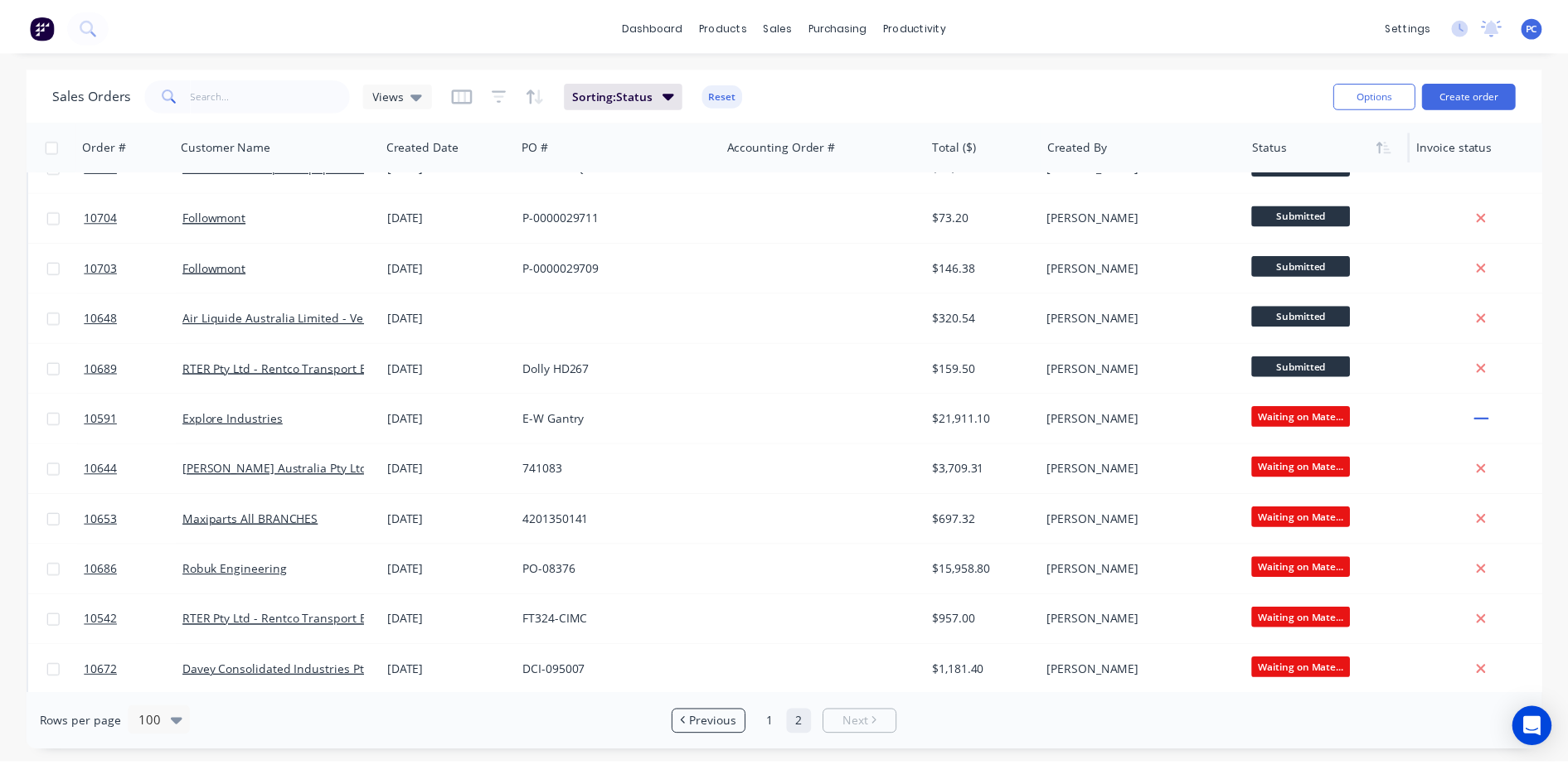
scroll to position [807, 0]
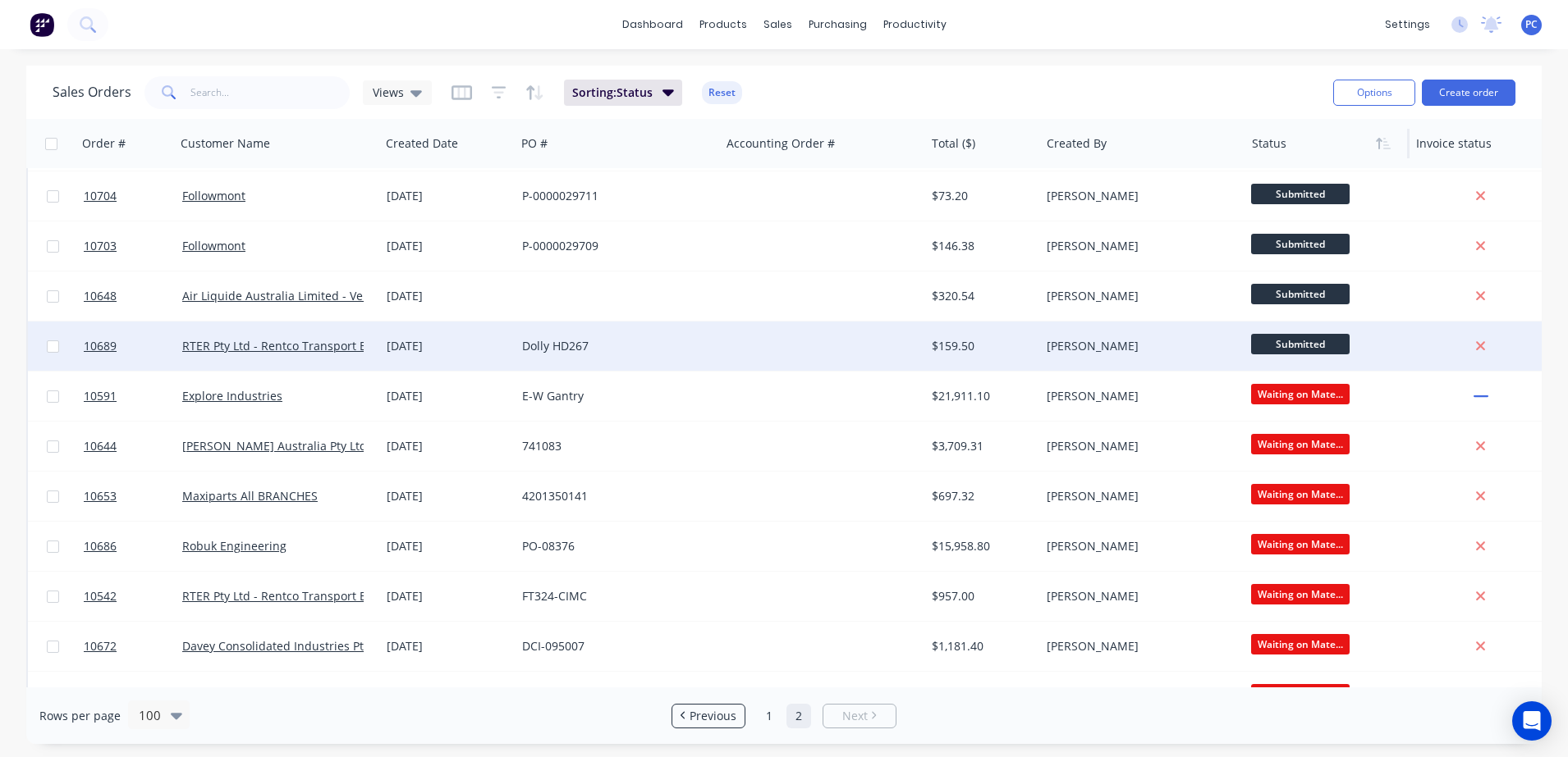
click at [593, 334] on div "Dolly HD267" at bounding box center [617, 346] width 204 height 49
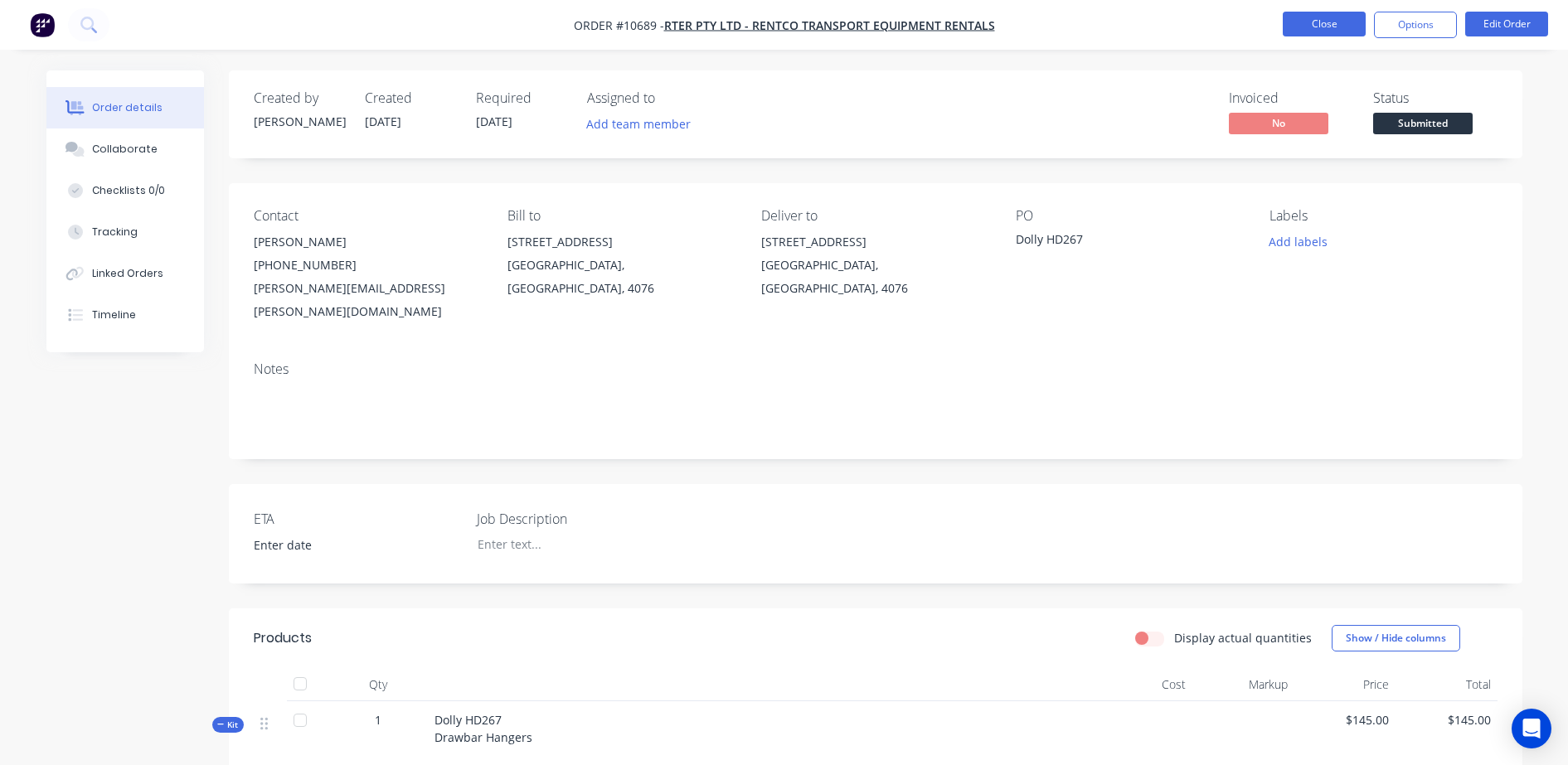
click at [1315, 28] on button "Close" at bounding box center [1324, 24] width 82 height 25
